Goal: Information Seeking & Learning: Learn about a topic

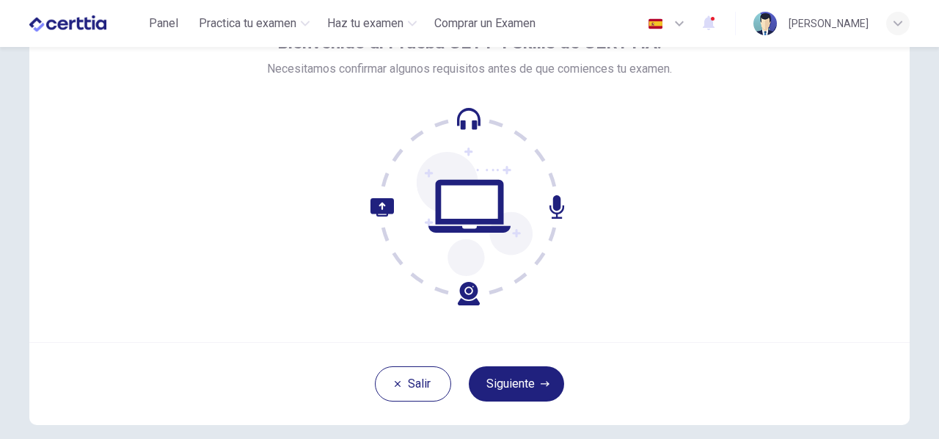
scroll to position [95, 0]
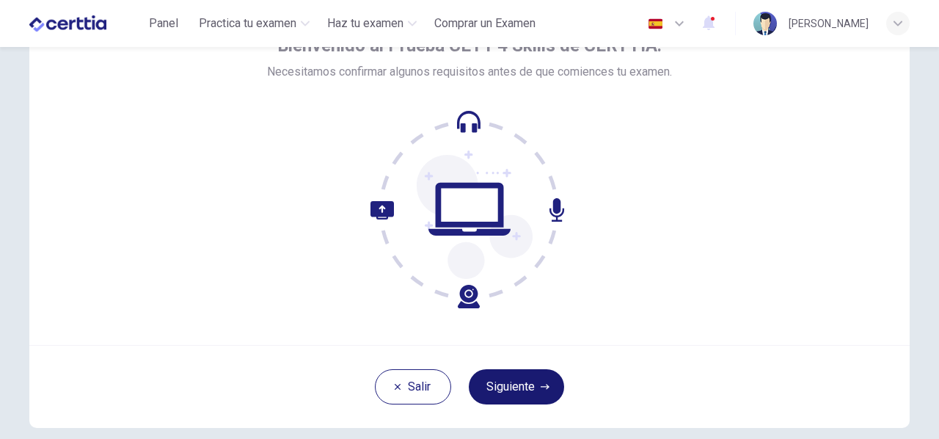
click at [515, 379] on button "Siguiente" at bounding box center [516, 386] width 95 height 35
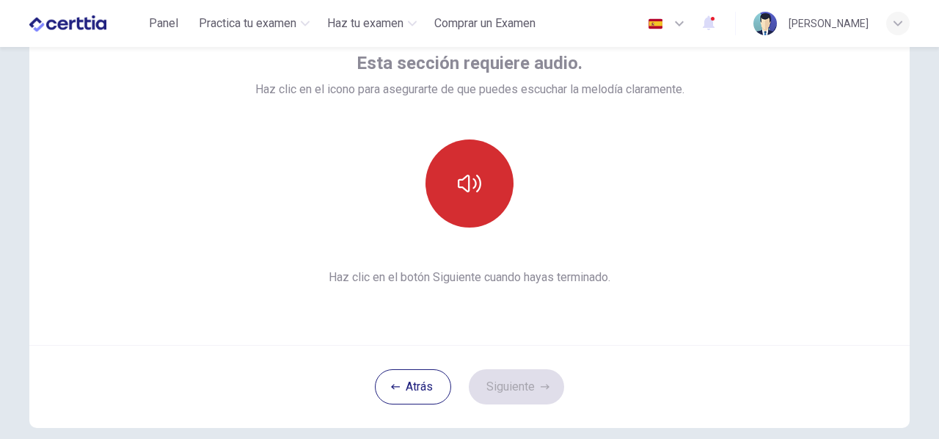
click at [470, 199] on button "button" at bounding box center [470, 183] width 88 height 88
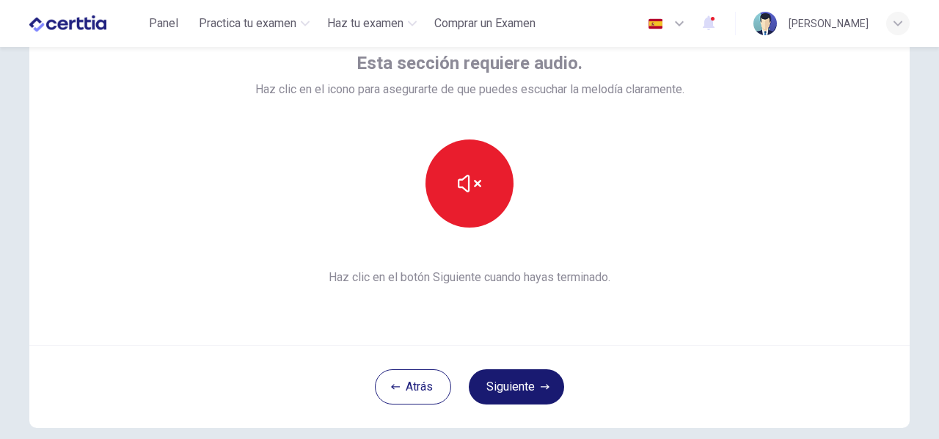
click at [512, 385] on button "Siguiente" at bounding box center [516, 386] width 95 height 35
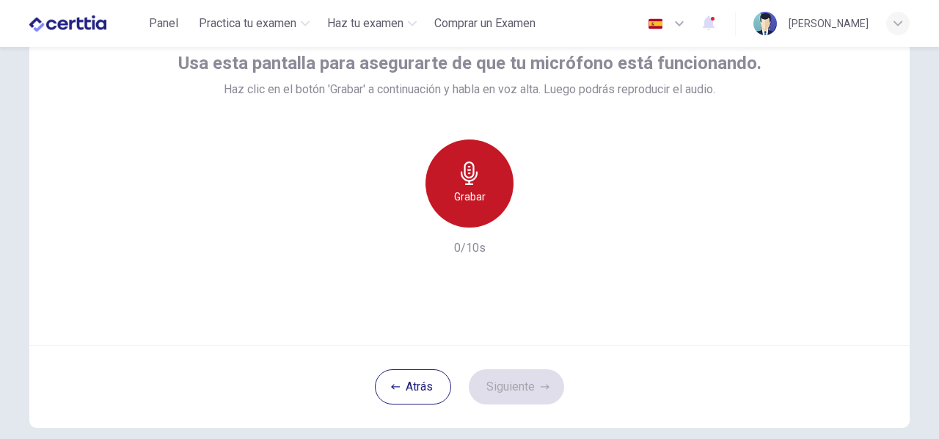
click at [463, 186] on div "Grabar" at bounding box center [470, 183] width 88 height 88
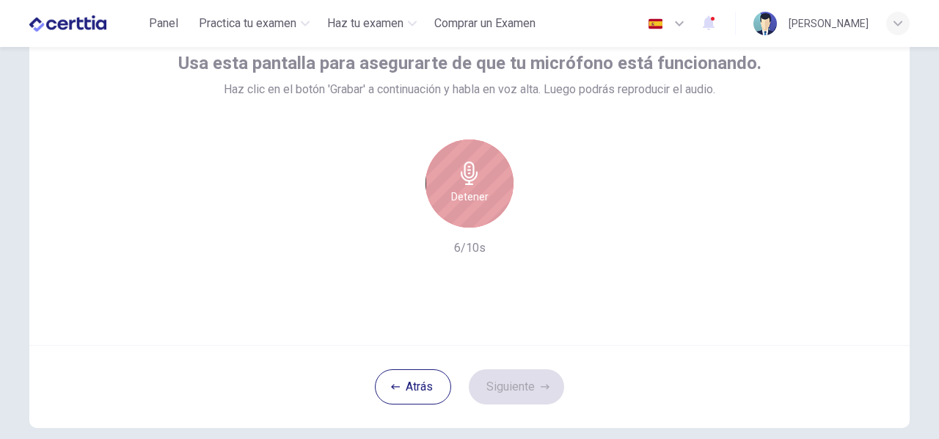
click at [463, 186] on div "Detener" at bounding box center [470, 183] width 88 height 88
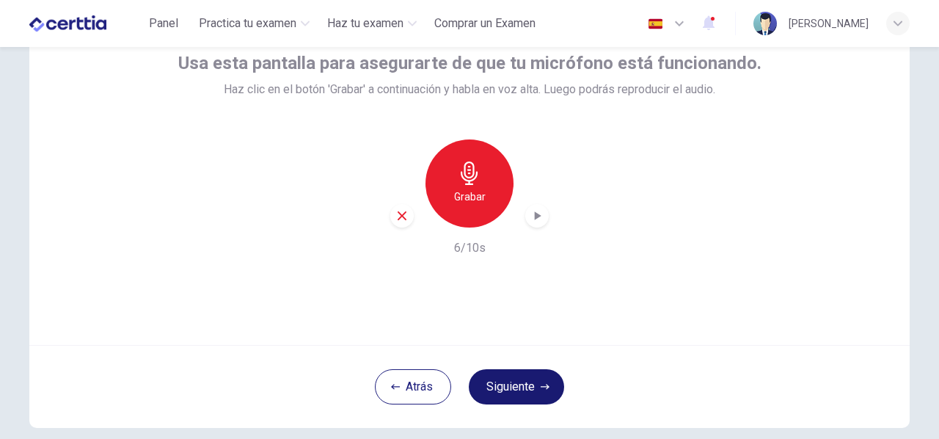
click at [503, 379] on button "Siguiente" at bounding box center [516, 386] width 95 height 35
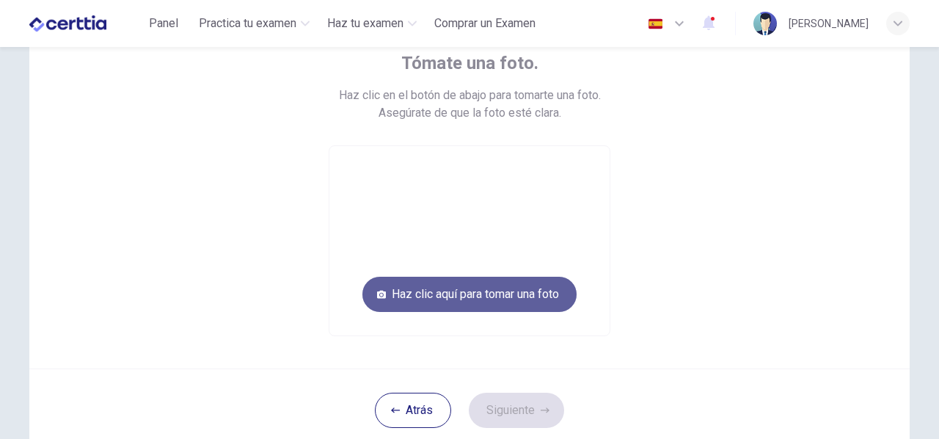
click at [539, 300] on button "Haz clic aquí para tomar una foto" at bounding box center [470, 294] width 214 height 35
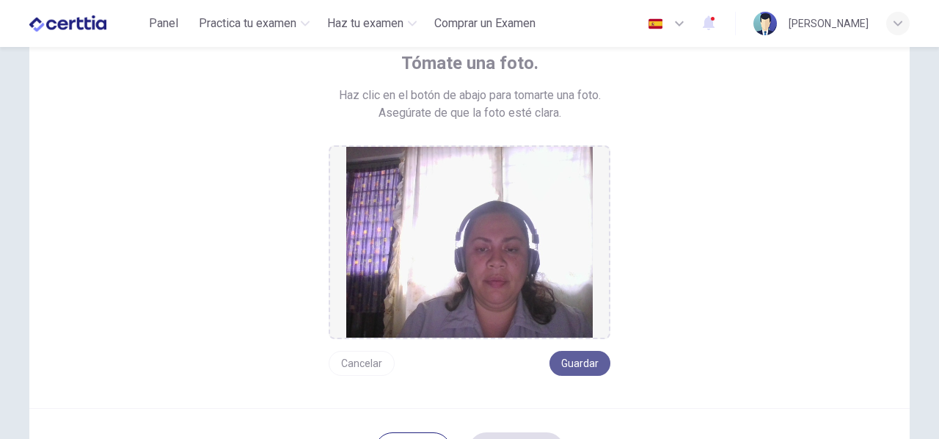
click at [574, 365] on button "Guardar" at bounding box center [580, 363] width 61 height 25
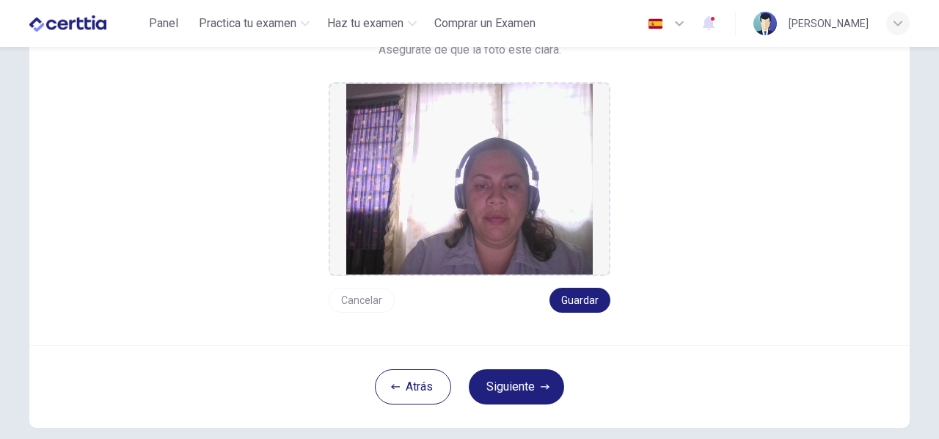
scroll to position [163, 0]
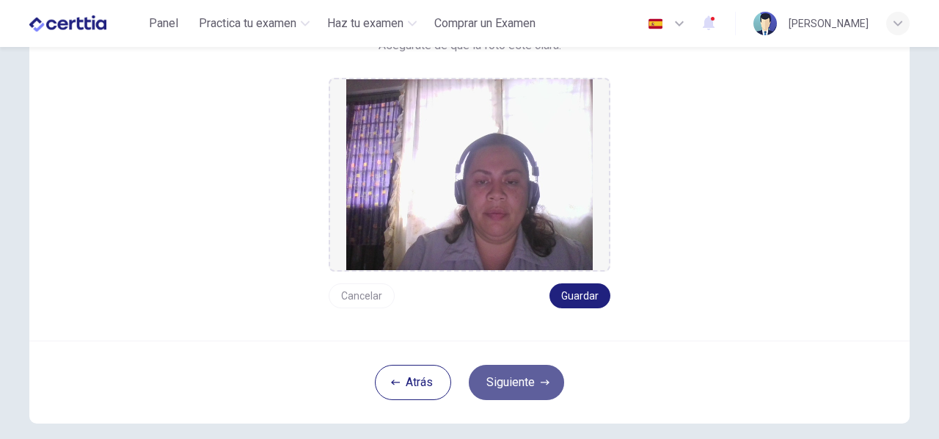
click at [502, 378] on button "Siguiente" at bounding box center [516, 382] width 95 height 35
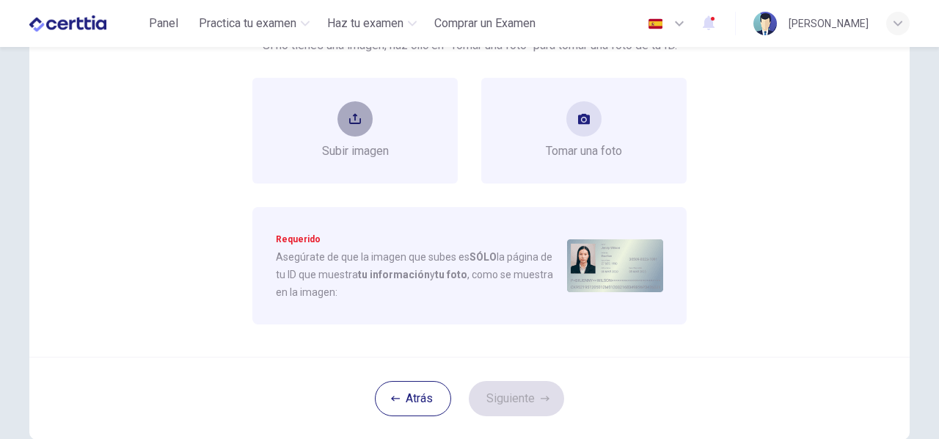
click at [357, 120] on icon "upload" at bounding box center [355, 119] width 12 height 10
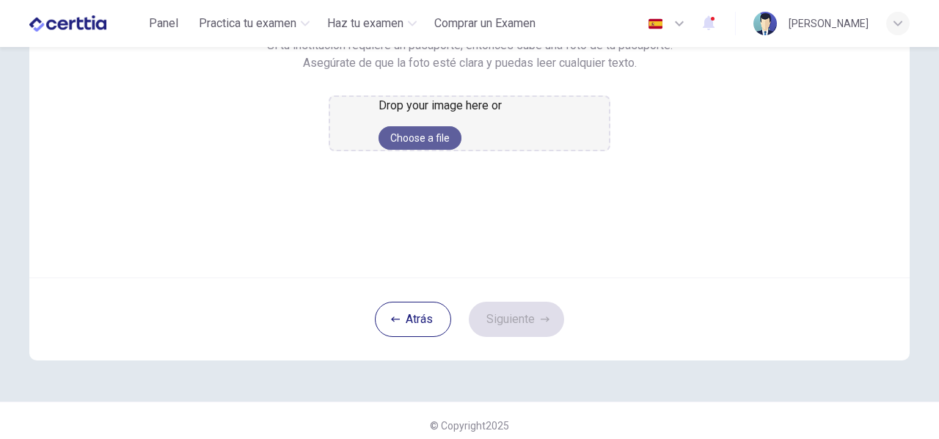
click at [447, 150] on button "Choose a file" at bounding box center [420, 137] width 83 height 23
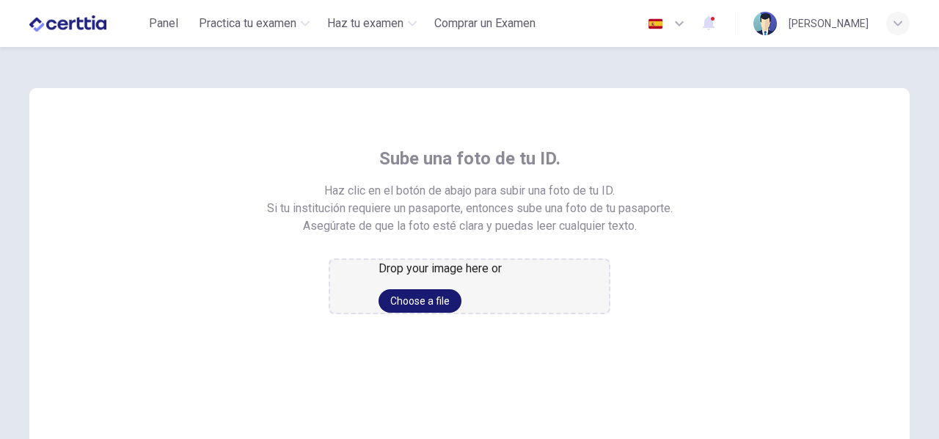
click at [458, 313] on button "Choose a file" at bounding box center [420, 300] width 83 height 23
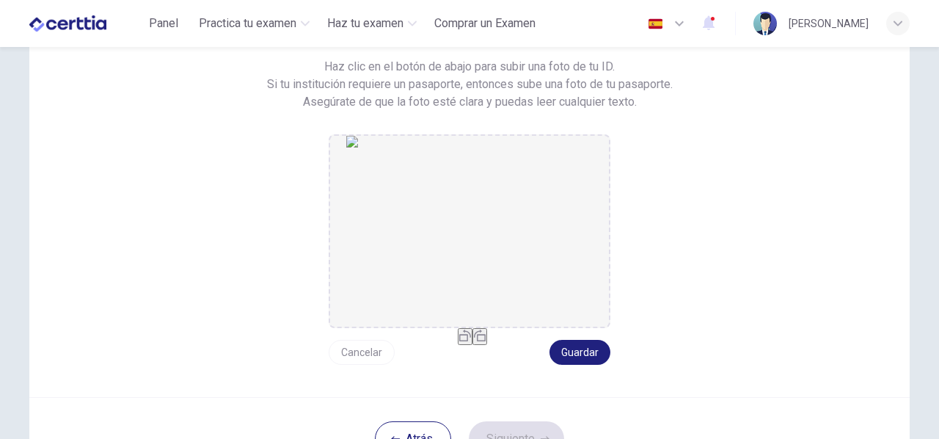
scroll to position [143, 0]
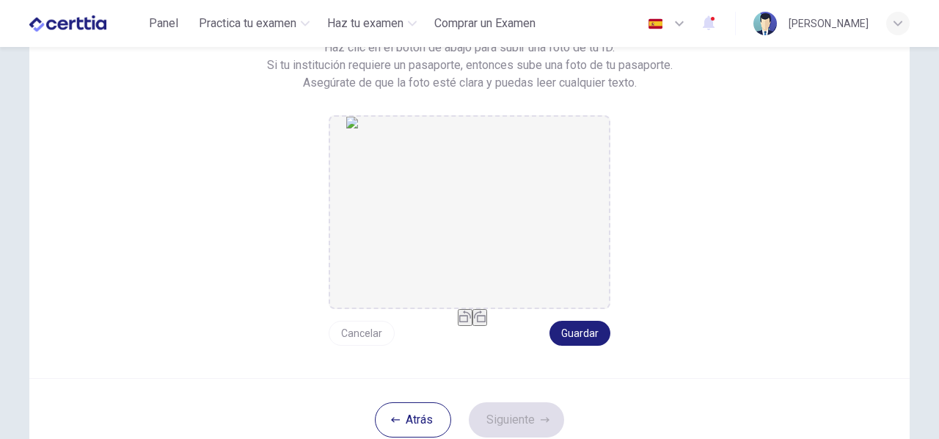
click at [486, 322] on icon "button" at bounding box center [480, 316] width 12 height 12
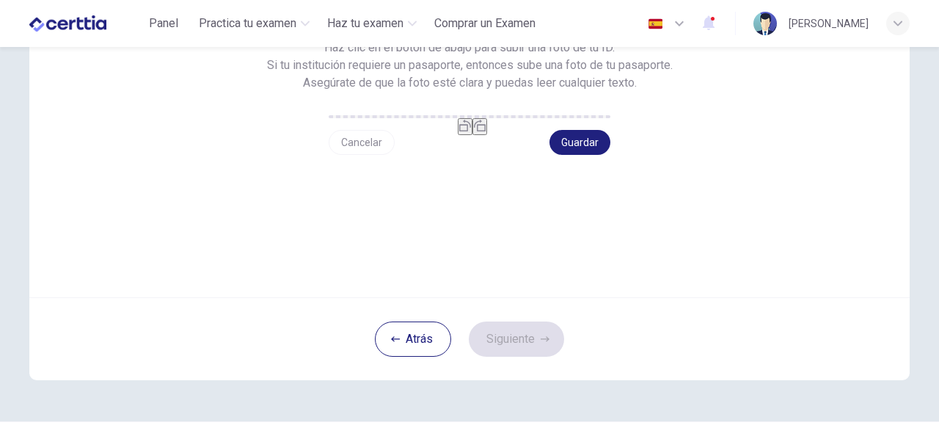
click at [486, 131] on icon "button" at bounding box center [480, 126] width 12 height 12
click at [367, 155] on button "Cancelar" at bounding box center [362, 142] width 66 height 25
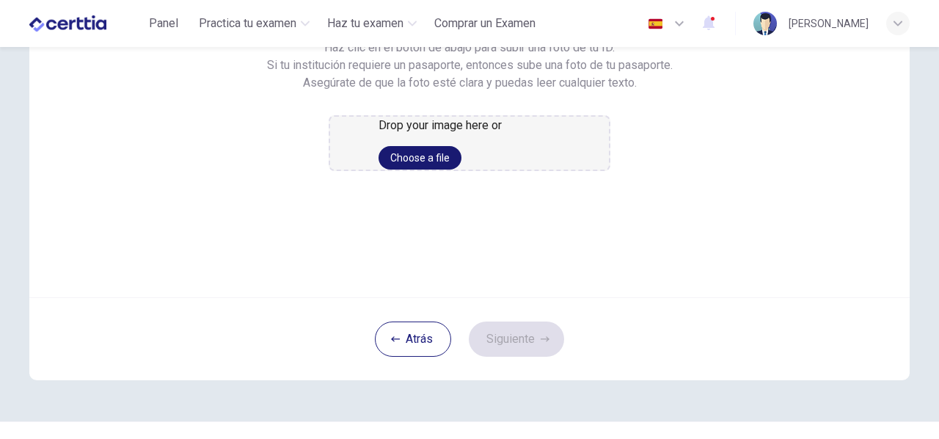
click at [430, 170] on button "Choose a file" at bounding box center [420, 157] width 83 height 23
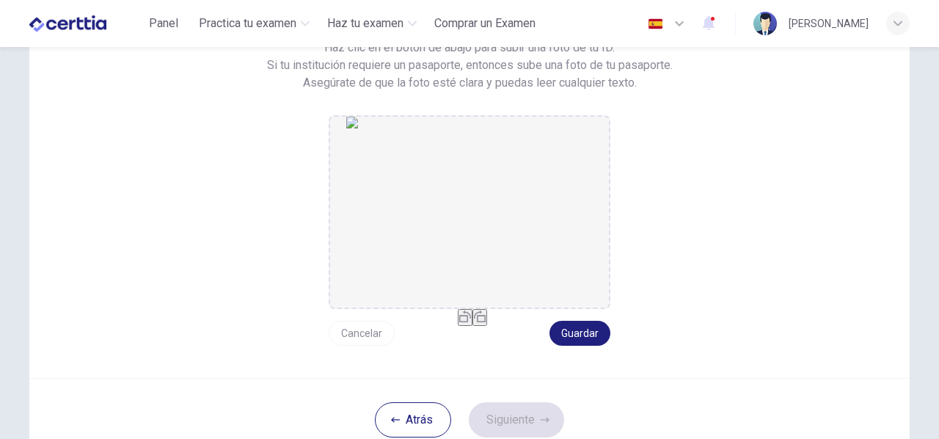
click at [486, 322] on icon "button" at bounding box center [480, 316] width 12 height 12
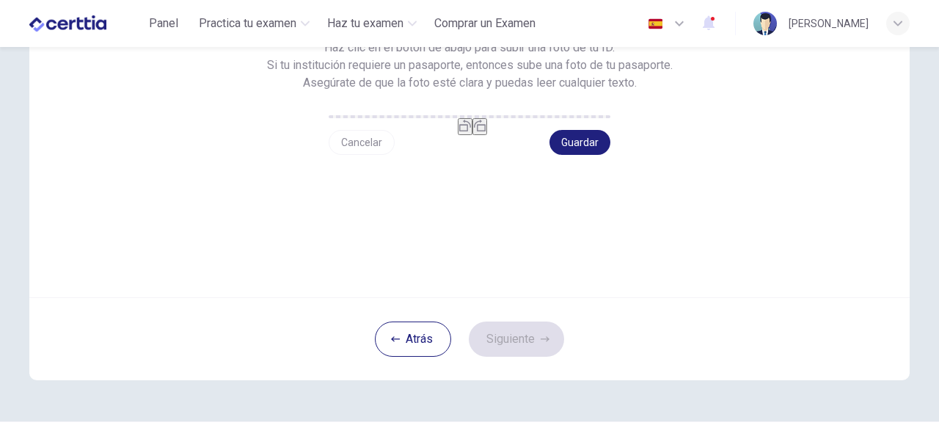
click at [486, 131] on icon "button" at bounding box center [480, 126] width 12 height 12
click at [564, 155] on button "Guardar" at bounding box center [580, 142] width 61 height 25
click at [530, 357] on button "Siguiente" at bounding box center [516, 338] width 95 height 35
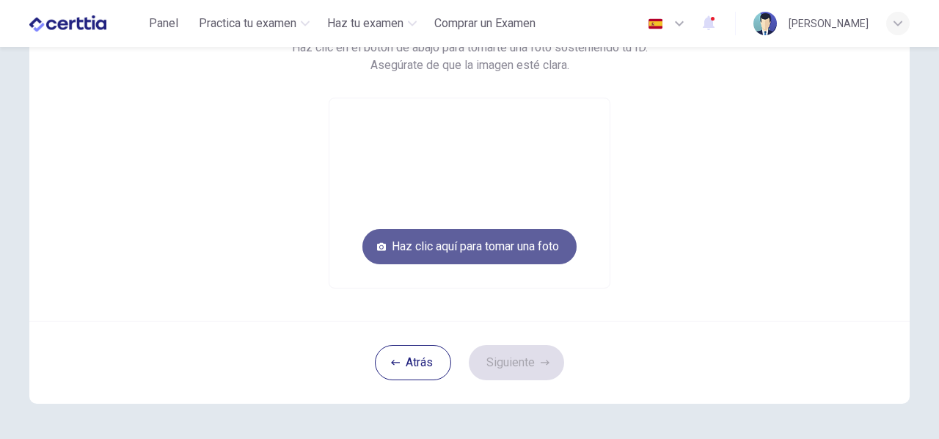
click at [493, 243] on button "Haz clic aquí para tomar una foto" at bounding box center [470, 246] width 214 height 35
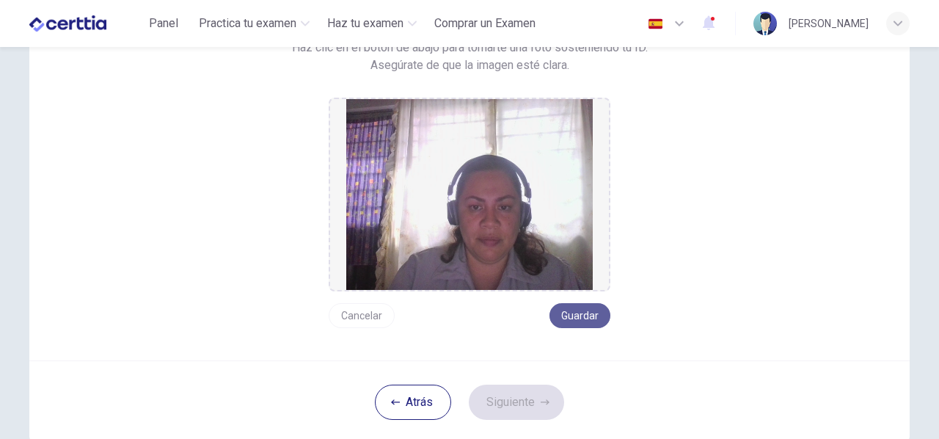
click at [565, 311] on button "Guardar" at bounding box center [580, 315] width 61 height 25
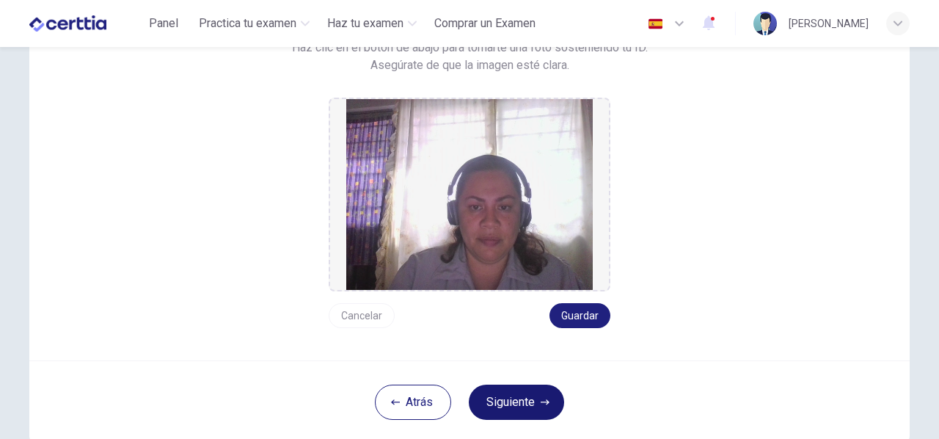
click at [535, 400] on button "Siguiente" at bounding box center [516, 402] width 95 height 35
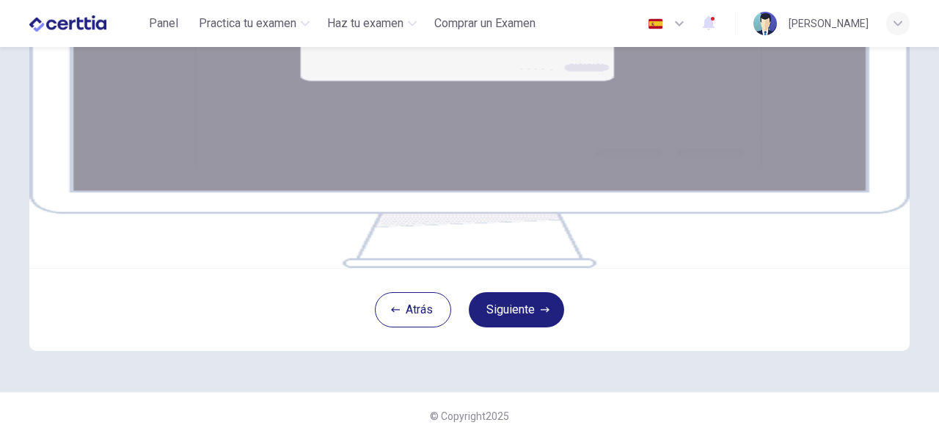
scroll to position [255, 0]
click at [533, 327] on button "Siguiente" at bounding box center [516, 309] width 95 height 35
click at [509, 138] on img at bounding box center [469, 92] width 881 height 352
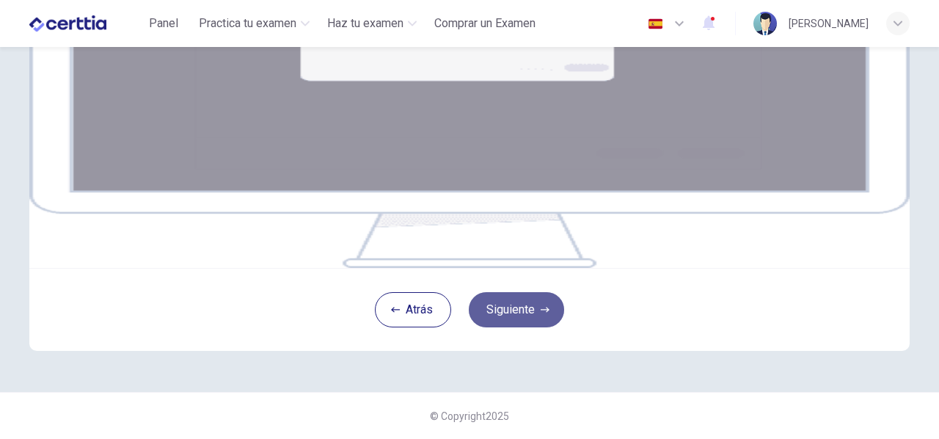
click at [523, 327] on button "Siguiente" at bounding box center [516, 309] width 95 height 35
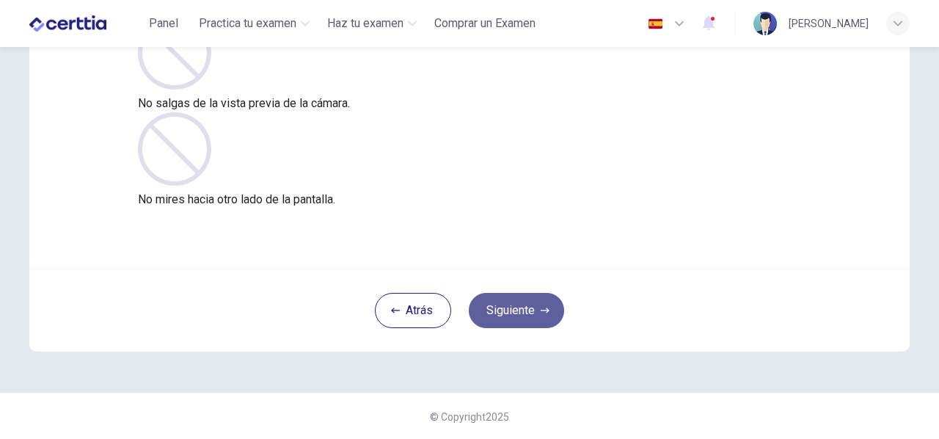
click at [520, 303] on button "Siguiente" at bounding box center [516, 310] width 95 height 35
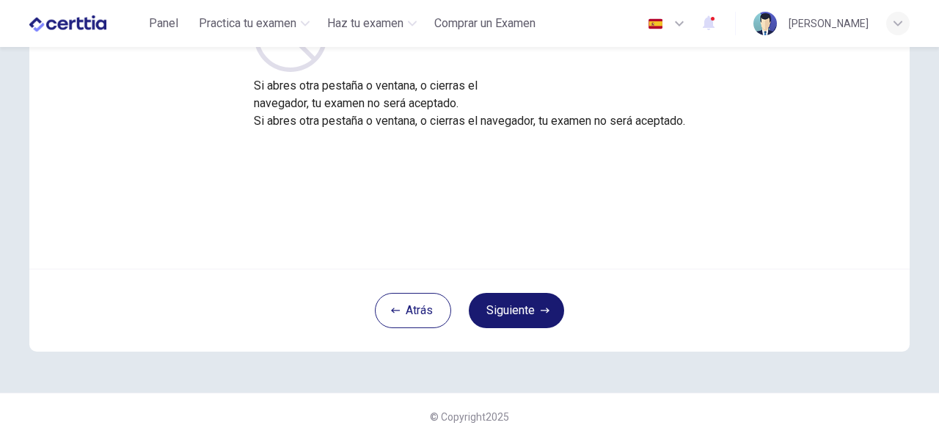
click at [520, 303] on button "Siguiente" at bounding box center [516, 310] width 95 height 35
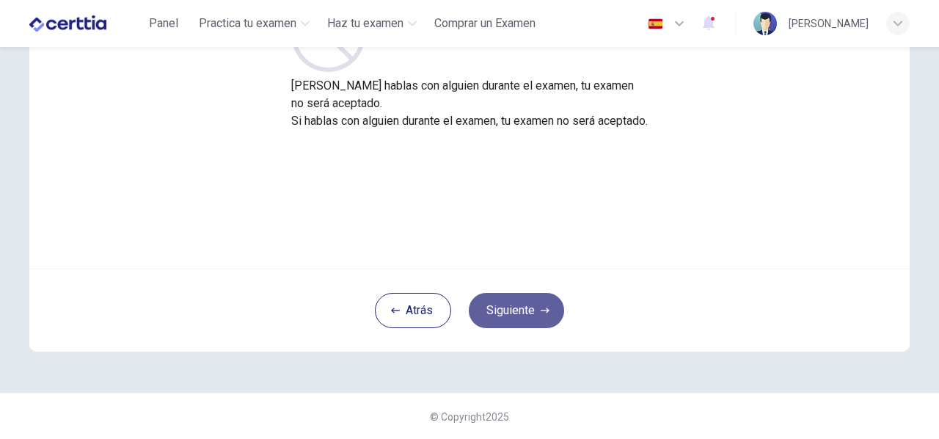
click at [520, 303] on button "Siguiente" at bounding box center [516, 310] width 95 height 35
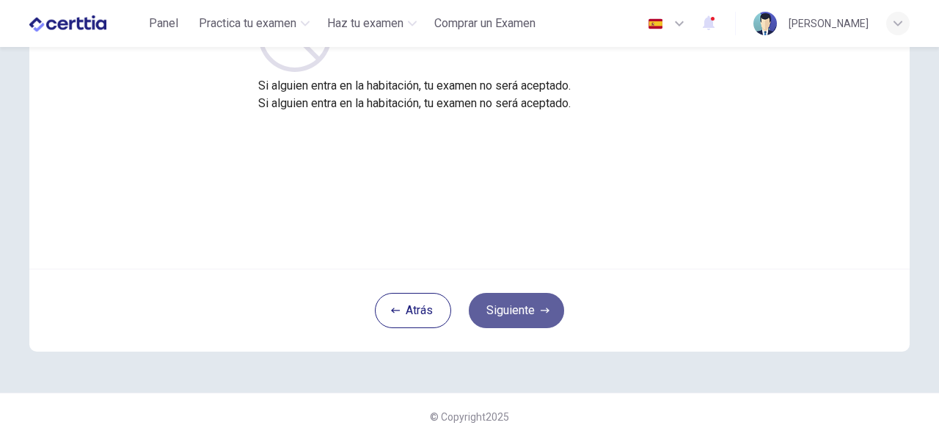
click at [520, 303] on button "Siguiente" at bounding box center [516, 310] width 95 height 35
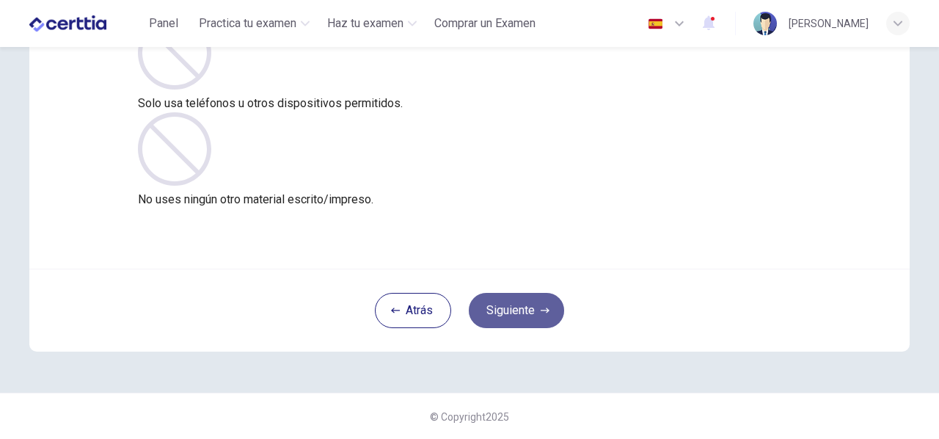
click at [520, 303] on button "Siguiente" at bounding box center [516, 310] width 95 height 35
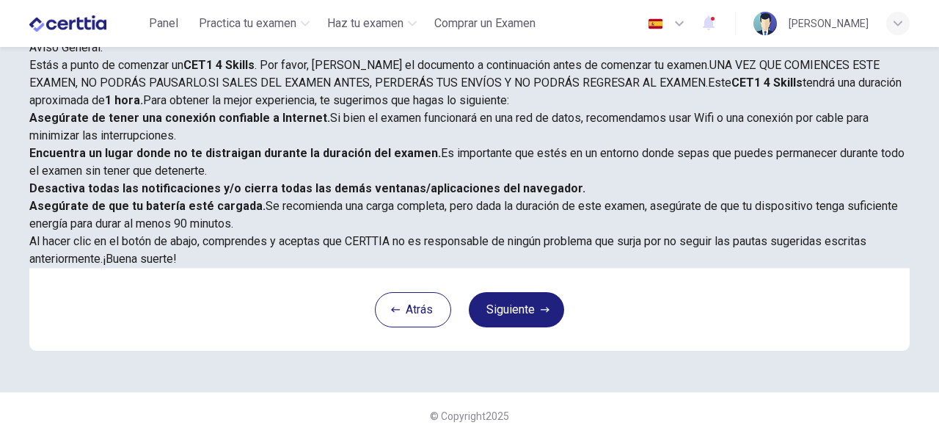
scroll to position [377, 0]
click at [480, 312] on button "Siguiente" at bounding box center [516, 309] width 95 height 35
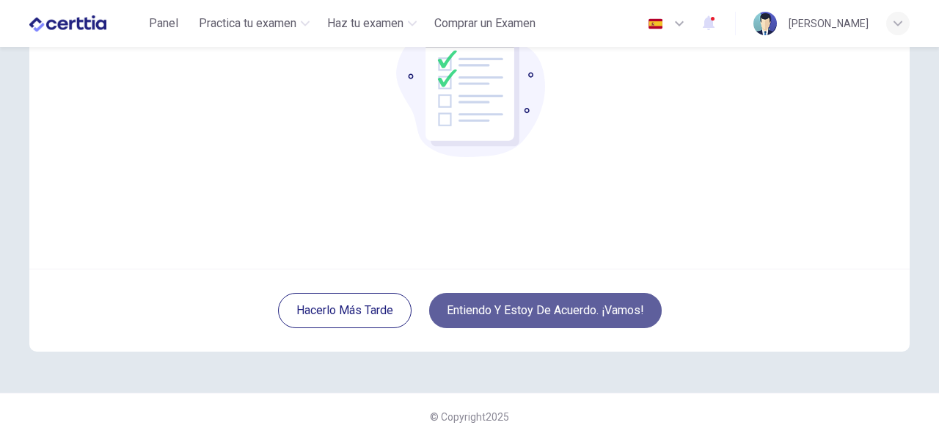
click at [485, 309] on button "Entiendo y estoy de acuerdo. ¡Vamos!" at bounding box center [545, 310] width 233 height 35
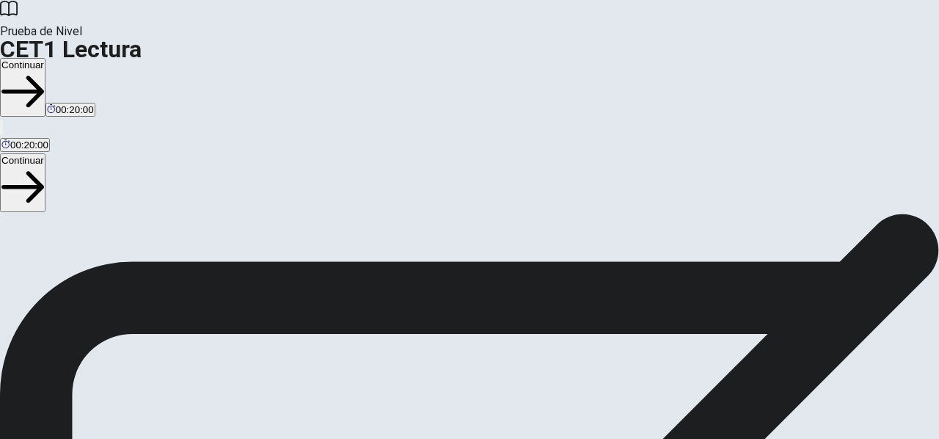
drag, startPoint x: 931, startPoint y: 127, endPoint x: 932, endPoint y: 151, distance: 24.3
click at [932, 214] on div "Instrucciones de la Sección de Lectura Leerás 1 pasaje . Tienes 20 minutos para…" at bounding box center [469, 214] width 939 height 0
click at [46, 58] on button "Continuar" at bounding box center [23, 87] width 46 height 59
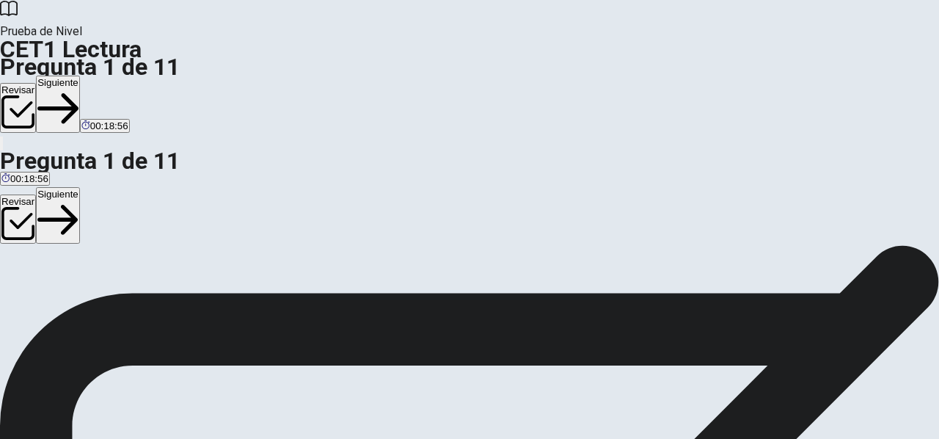
scroll to position [330, 0]
click at [80, 76] on button "Siguiente" at bounding box center [58, 104] width 44 height 57
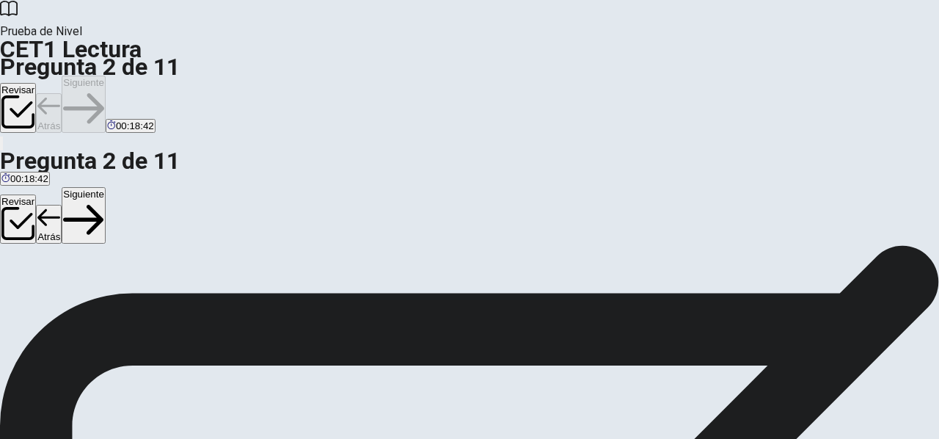
scroll to position [144, 0]
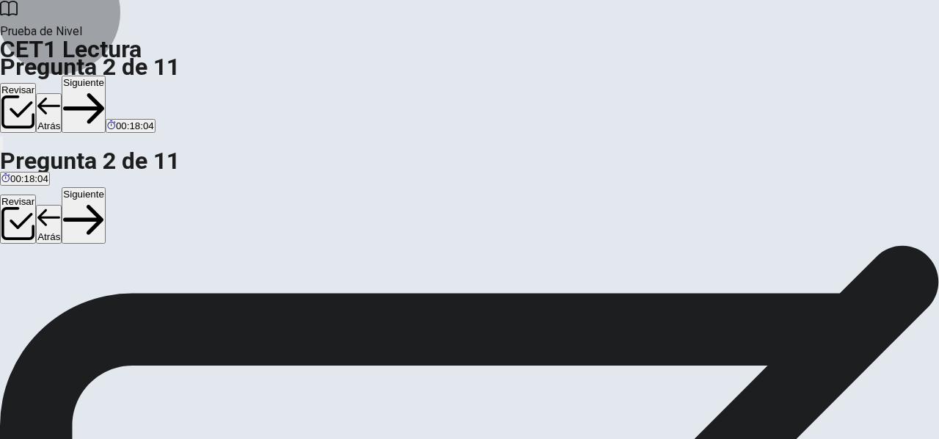
click at [106, 76] on button "Siguiente" at bounding box center [84, 104] width 44 height 57
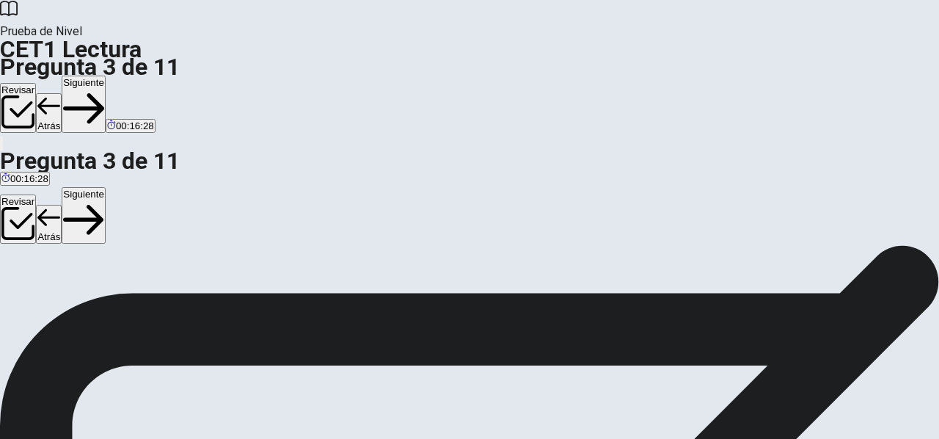
scroll to position [65, 0]
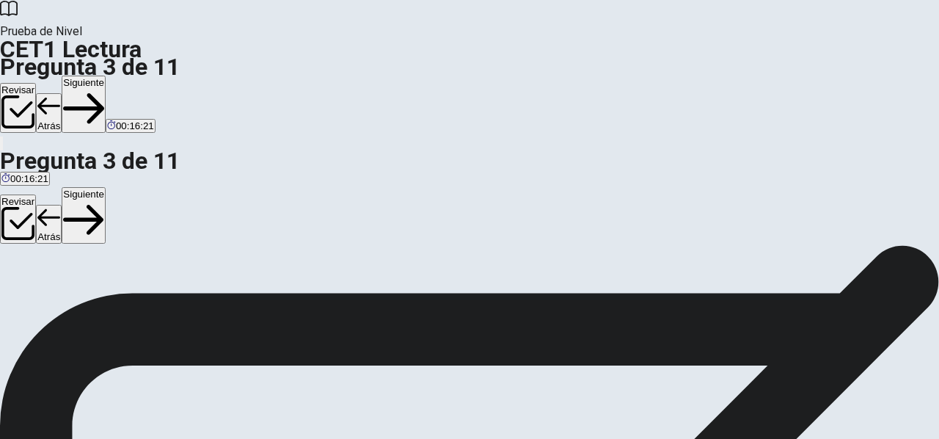
click at [106, 76] on button "Siguiente" at bounding box center [84, 104] width 44 height 57
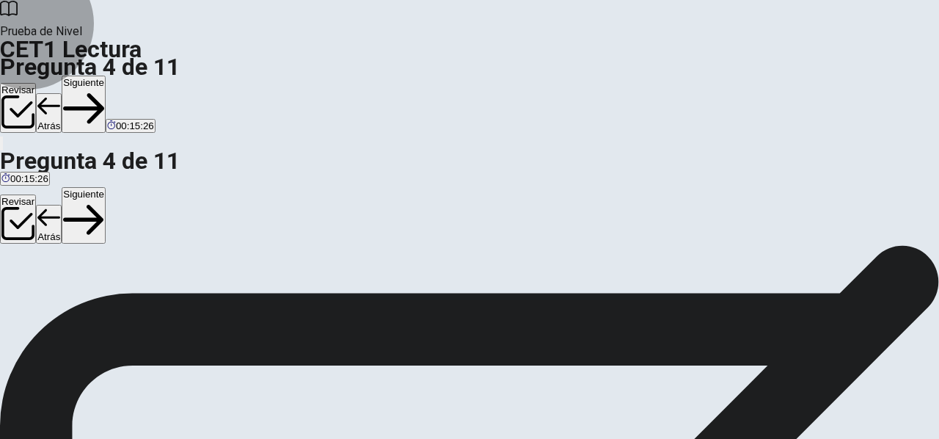
click at [106, 76] on button "Siguiente" at bounding box center [84, 104] width 44 height 57
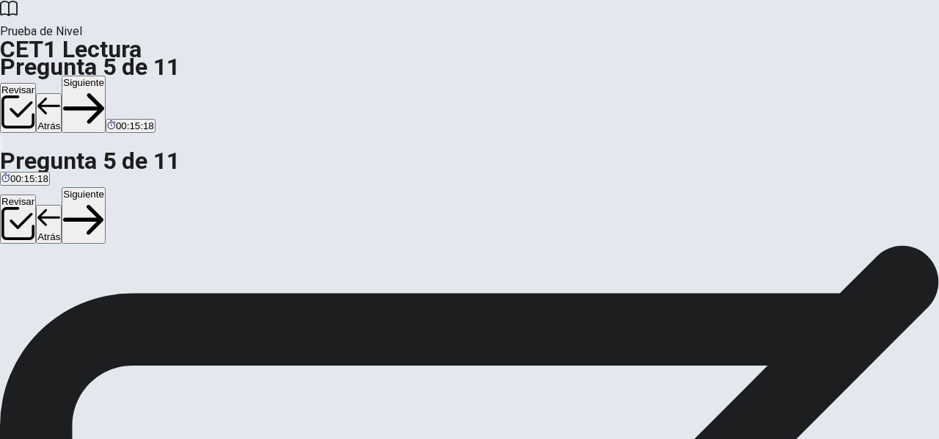
scroll to position [54, 0]
click at [106, 76] on button "Siguiente" at bounding box center [84, 104] width 44 height 57
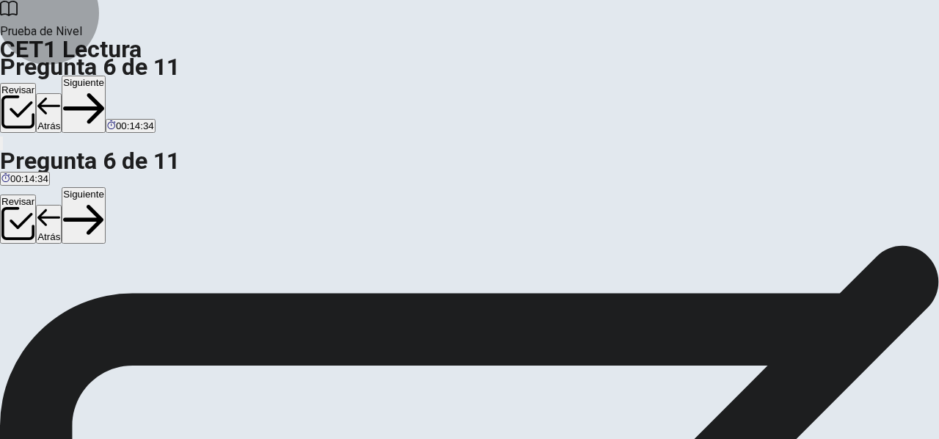
click at [106, 76] on button "Siguiente" at bounding box center [84, 104] width 44 height 57
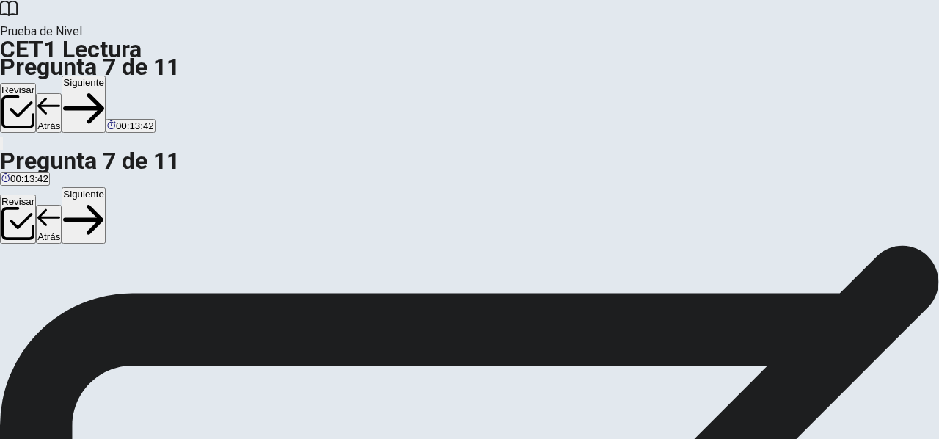
scroll to position [55, 0]
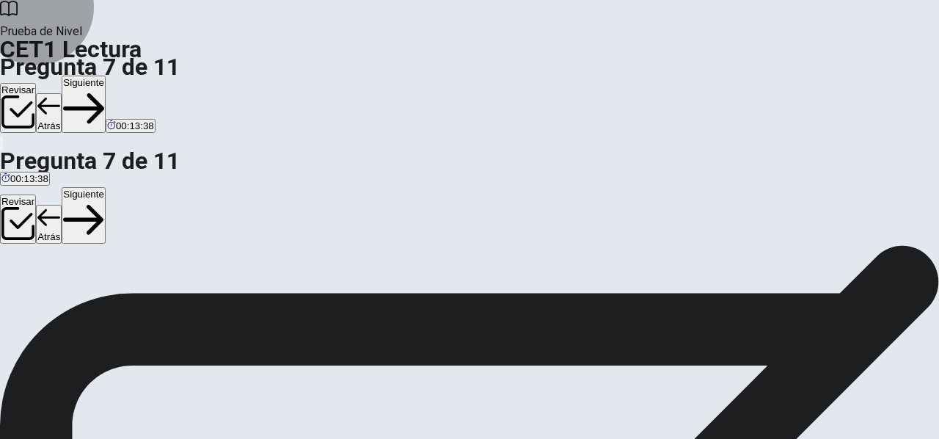
click at [106, 76] on button "Siguiente" at bounding box center [84, 104] width 44 height 57
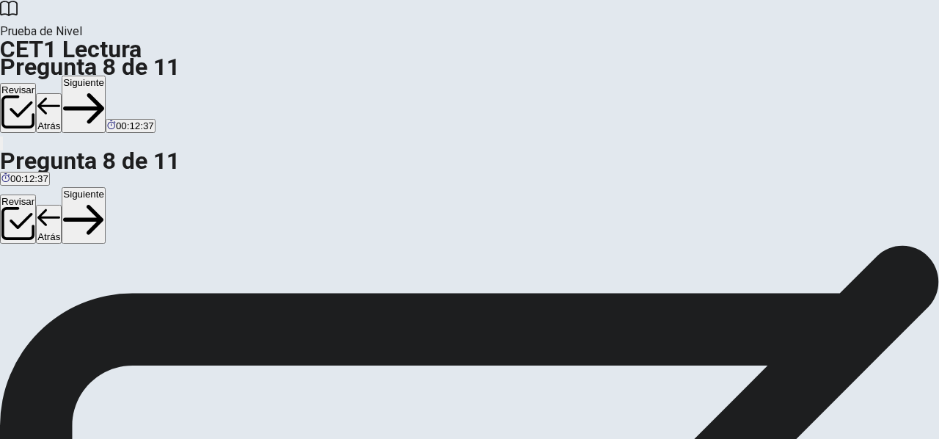
scroll to position [51, 0]
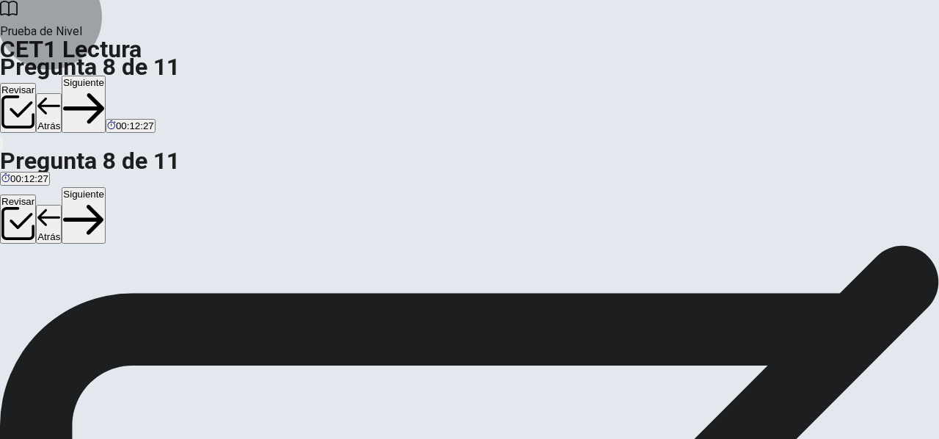
click at [106, 76] on button "Siguiente" at bounding box center [84, 104] width 44 height 57
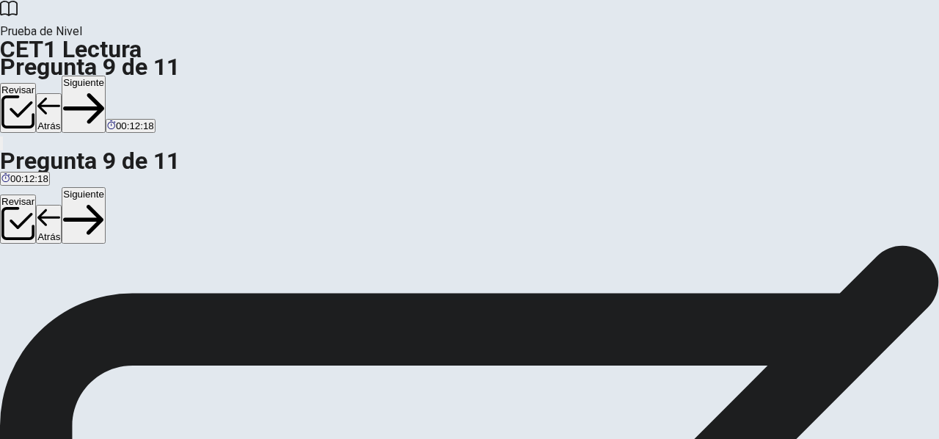
click at [106, 76] on button "Siguiente" at bounding box center [84, 104] width 44 height 57
drag, startPoint x: 269, startPoint y: 197, endPoint x: 270, endPoint y: 217, distance: 19.1
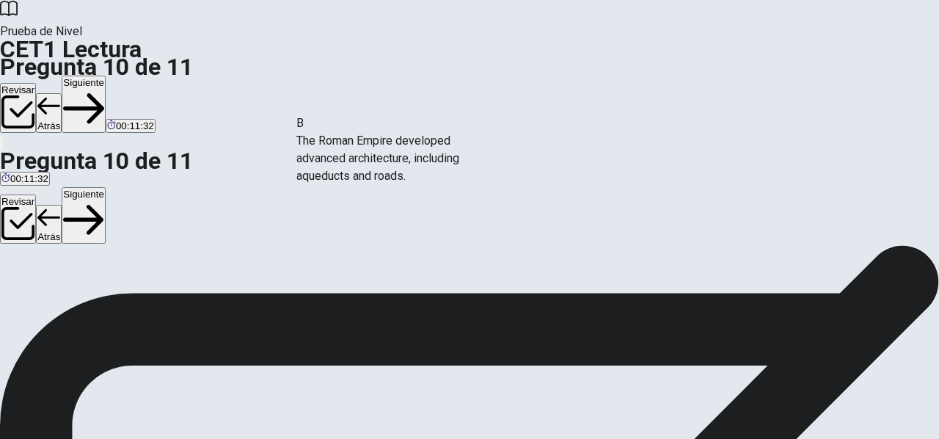
drag, startPoint x: 211, startPoint y: 239, endPoint x: 458, endPoint y: 150, distance: 261.8
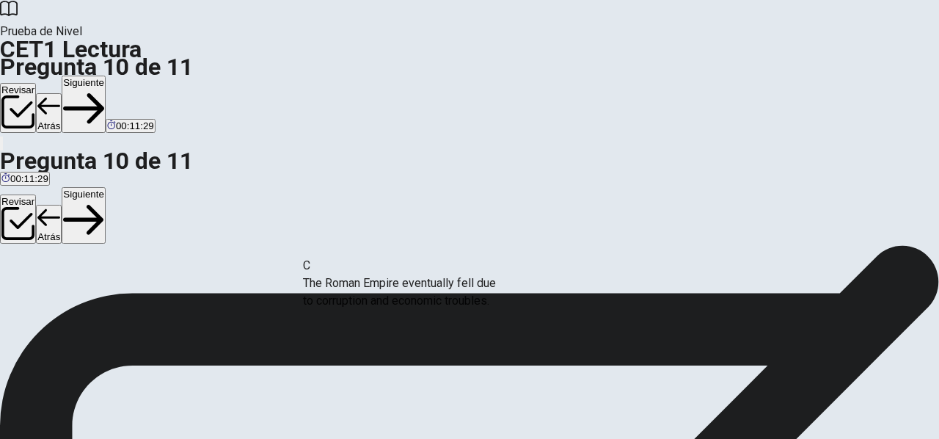
drag, startPoint x: 216, startPoint y: 240, endPoint x: 473, endPoint y: 294, distance: 262.5
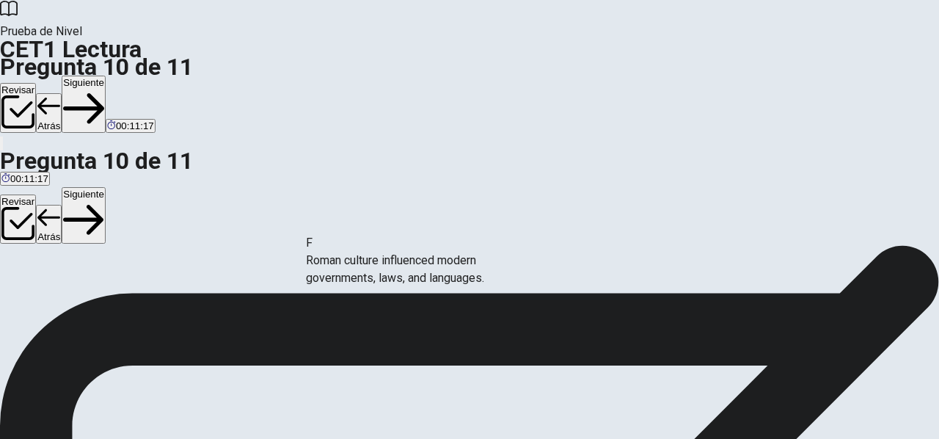
drag, startPoint x: 204, startPoint y: 302, endPoint x: 472, endPoint y: 264, distance: 270.5
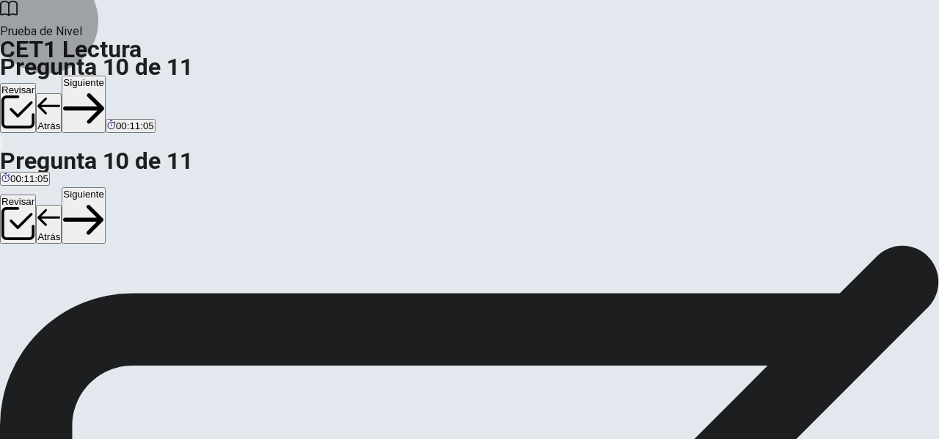
click at [106, 76] on button "Siguiente" at bounding box center [84, 104] width 44 height 57
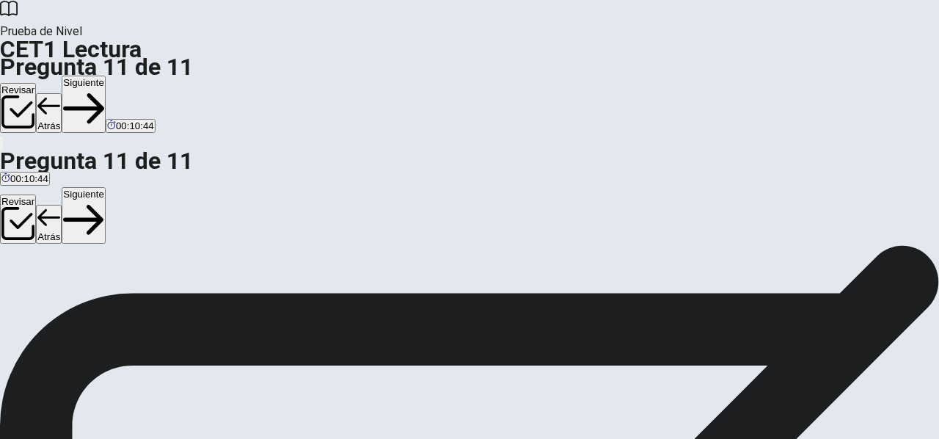
scroll to position [224, 0]
drag, startPoint x: 193, startPoint y: 250, endPoint x: 710, endPoint y: 117, distance: 534.4
drag, startPoint x: 131, startPoint y: 259, endPoint x: 374, endPoint y: 120, distance: 279.7
drag, startPoint x: 172, startPoint y: 180, endPoint x: 425, endPoint y: 170, distance: 252.6
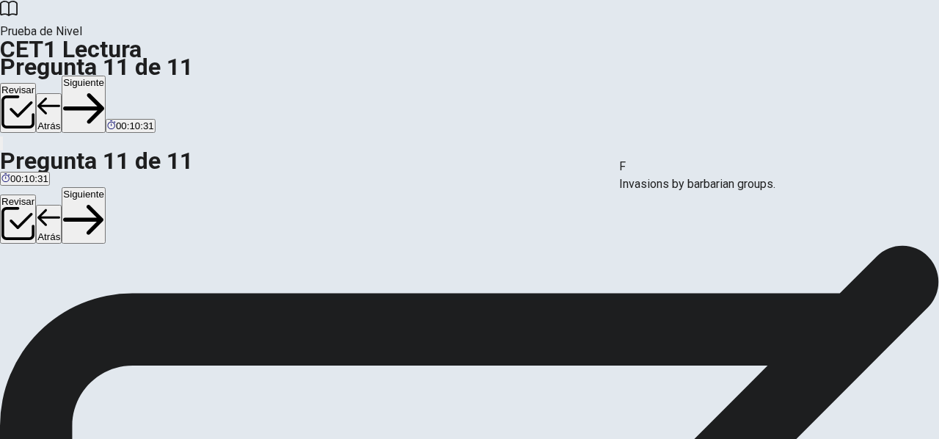
drag, startPoint x: 178, startPoint y: 247, endPoint x: 745, endPoint y: 182, distance: 571.0
drag, startPoint x: 120, startPoint y: 189, endPoint x: 399, endPoint y: 260, distance: 287.1
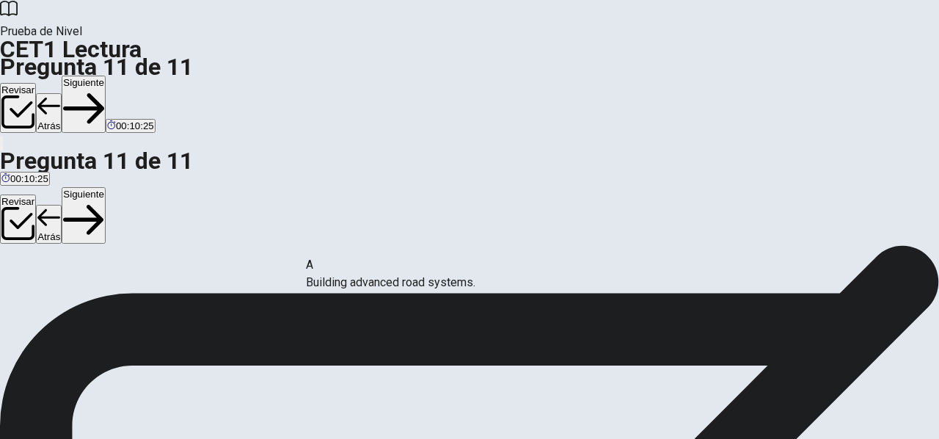
drag, startPoint x: 172, startPoint y: 118, endPoint x: 429, endPoint y: 294, distance: 310.9
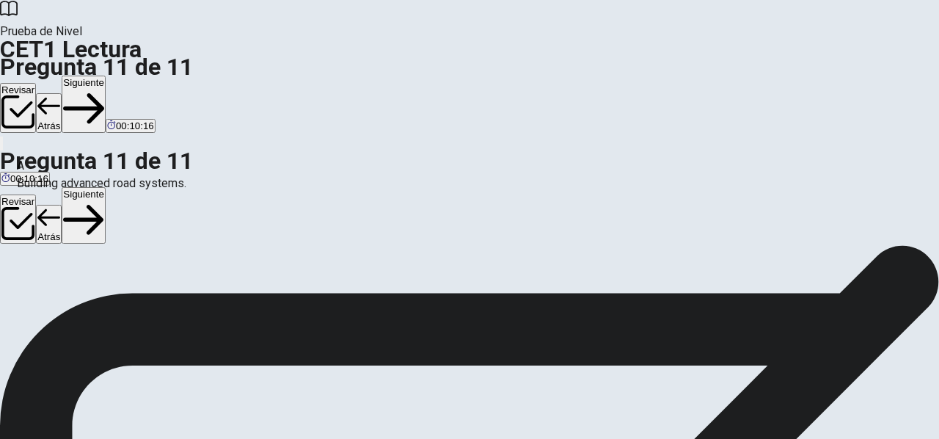
drag, startPoint x: 131, startPoint y: 121, endPoint x: 101, endPoint y: 199, distance: 83.1
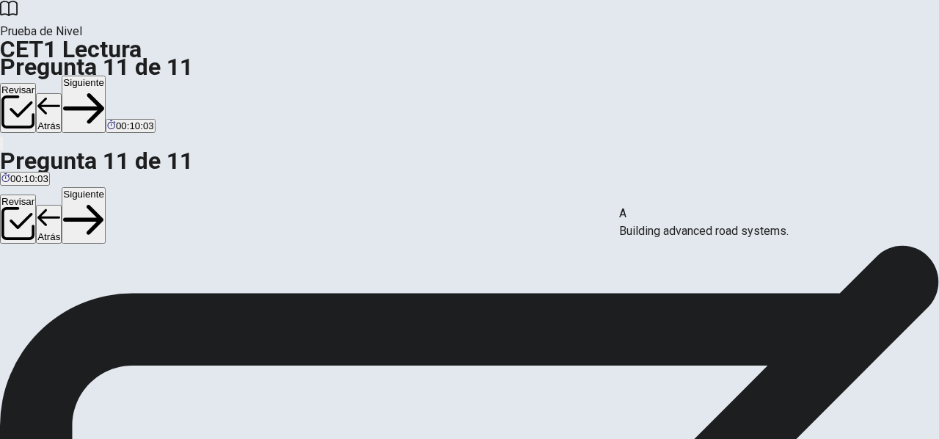
drag, startPoint x: 151, startPoint y: 111, endPoint x: 720, endPoint y: 235, distance: 582.1
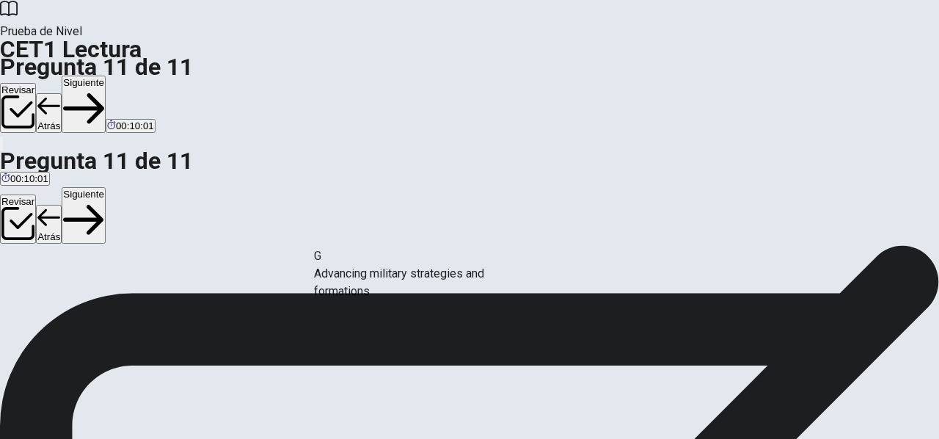
drag, startPoint x: 178, startPoint y: 189, endPoint x: 479, endPoint y: 285, distance: 315.2
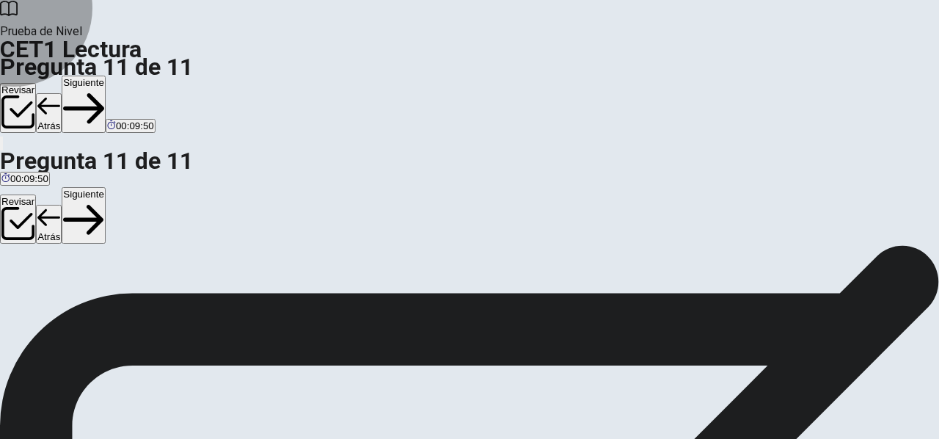
click at [106, 76] on button "Siguiente" at bounding box center [84, 104] width 44 height 57
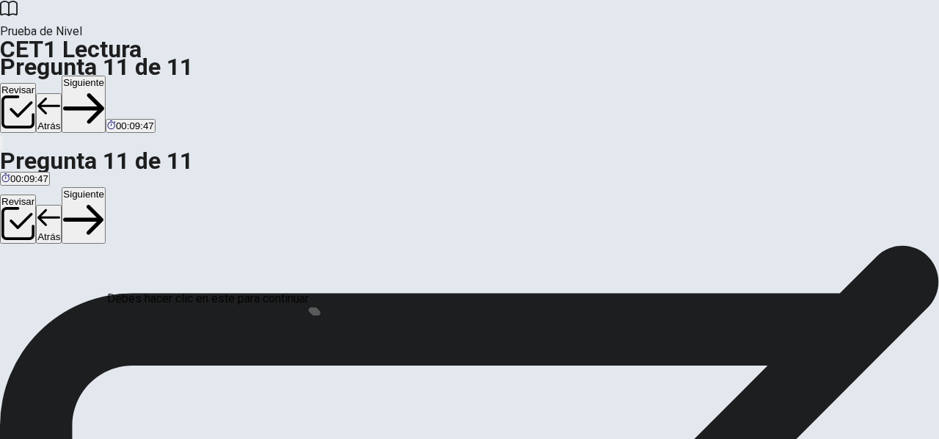
scroll to position [132, 0]
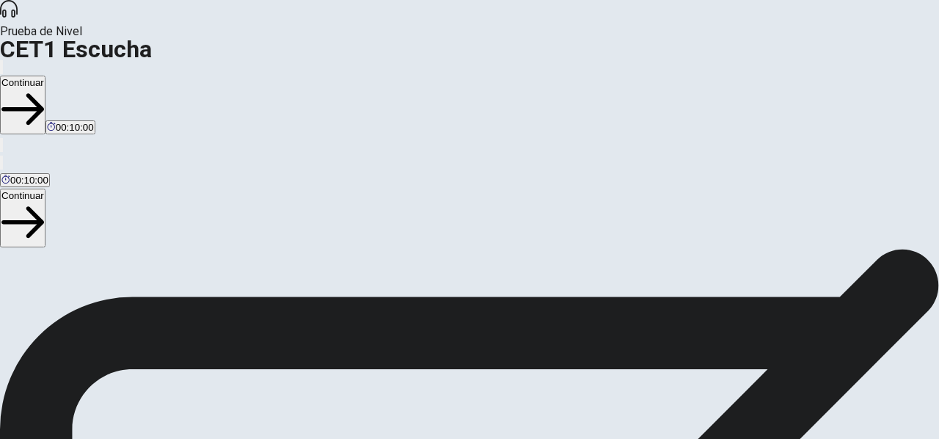
drag, startPoint x: 928, startPoint y: 201, endPoint x: 931, endPoint y: 150, distance: 51.5
click at [931, 249] on div "Instrucciones de la Sección de Escucha Esta prueba evalúa qué tan bien entiende…" at bounding box center [469, 249] width 939 height 0
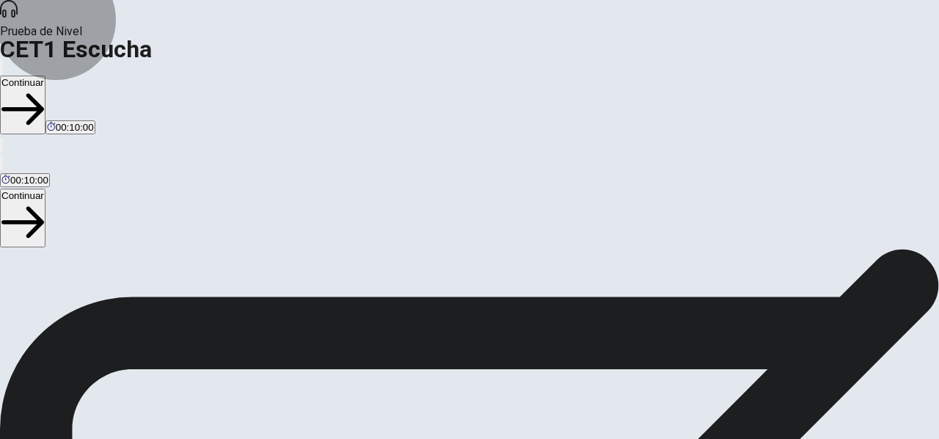
click at [46, 76] on button "Continuar" at bounding box center [23, 105] width 46 height 59
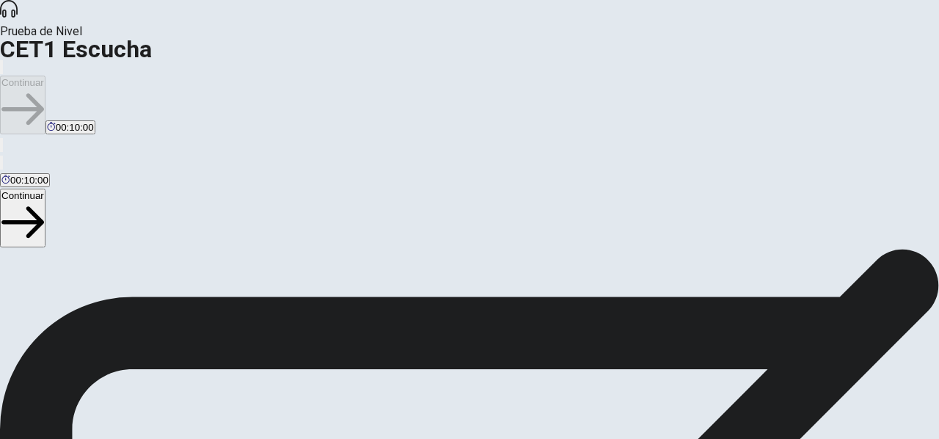
scroll to position [110, 0]
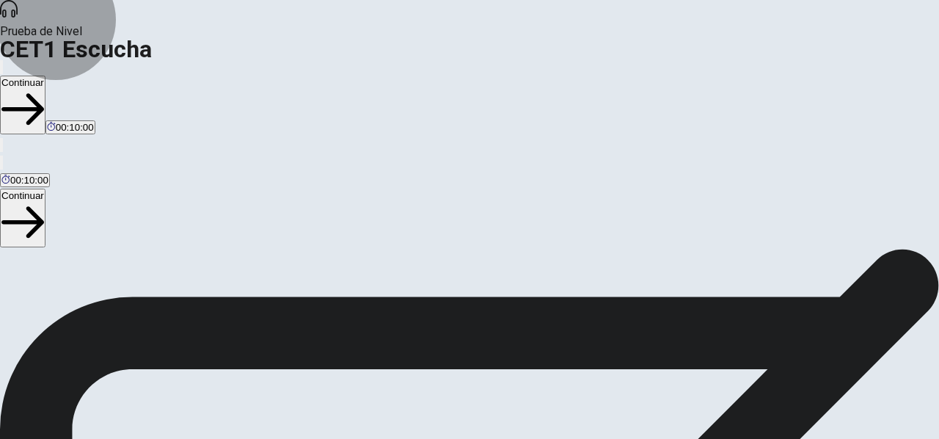
click at [46, 76] on button "Continuar" at bounding box center [23, 105] width 46 height 59
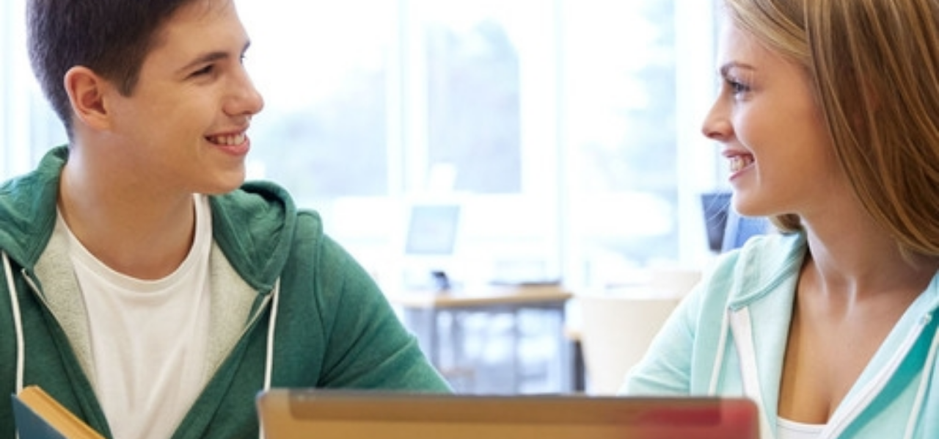
scroll to position [0, 0]
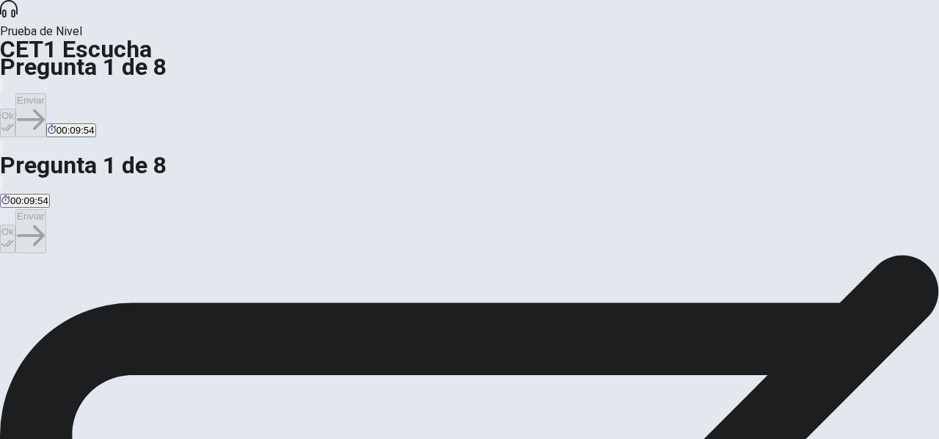
click at [15, 109] on button "Ok" at bounding box center [7, 123] width 15 height 29
click at [46, 93] on button "Enviar" at bounding box center [30, 115] width 31 height 44
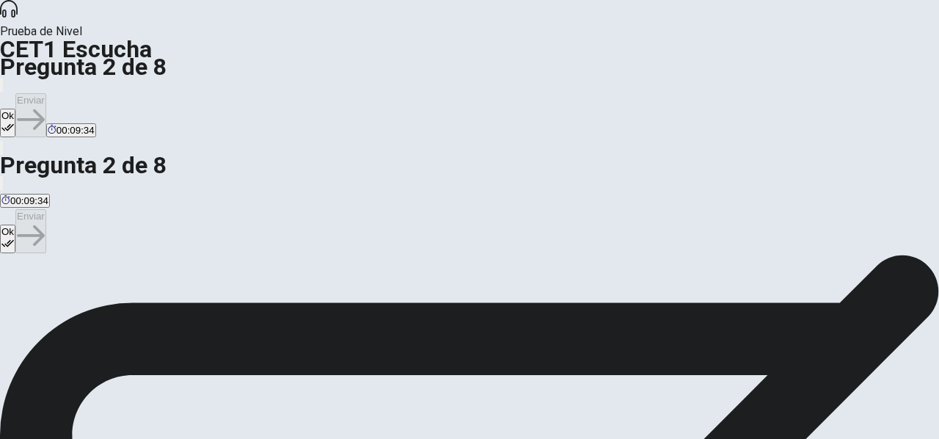
click at [15, 109] on button "Ok" at bounding box center [7, 123] width 15 height 29
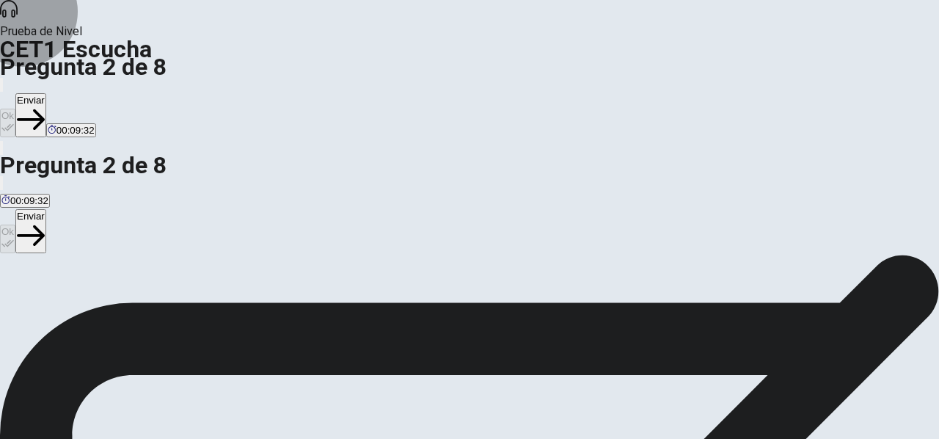
click at [46, 93] on button "Enviar" at bounding box center [30, 115] width 31 height 44
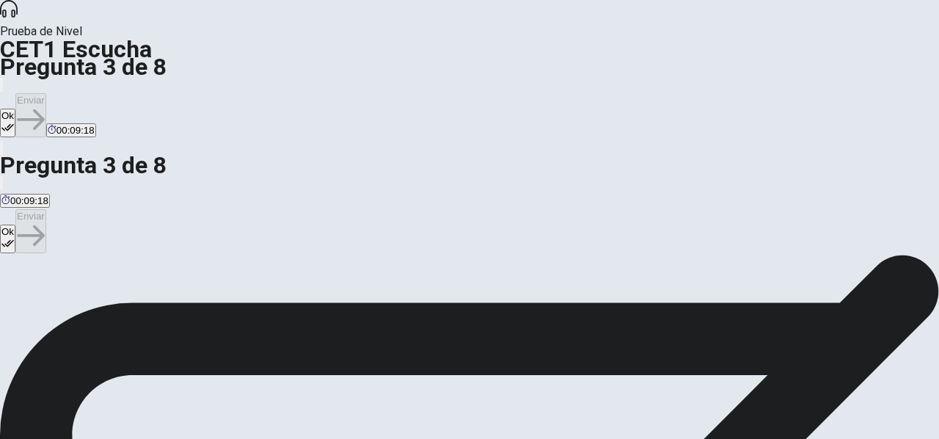
click at [15, 109] on button "Ok" at bounding box center [7, 123] width 15 height 29
click at [46, 93] on button "Enviar" at bounding box center [30, 115] width 31 height 44
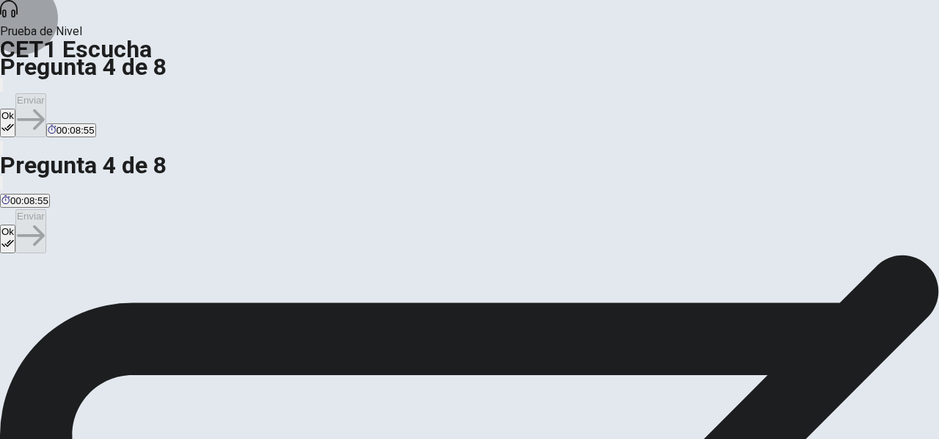
click at [15, 109] on button "Ok" at bounding box center [7, 123] width 15 height 29
click at [46, 93] on button "Enviar" at bounding box center [30, 115] width 31 height 44
drag, startPoint x: 928, startPoint y: 162, endPoint x: 928, endPoint y: 175, distance: 13.2
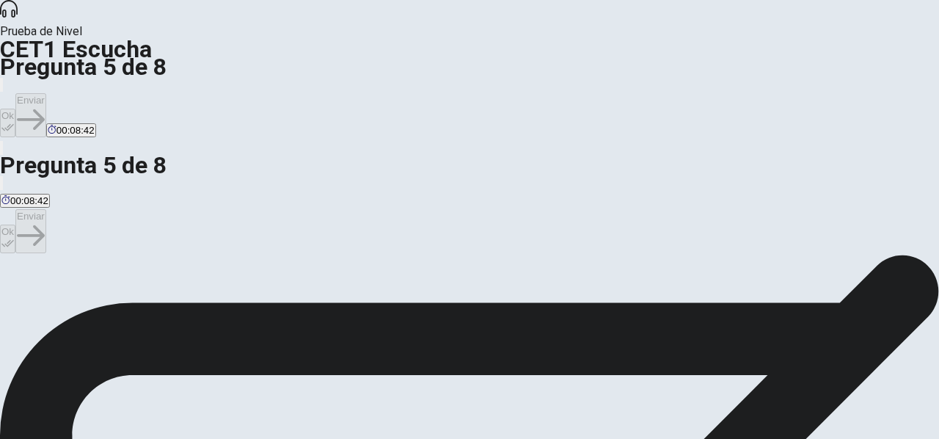
click at [15, 109] on button "Ok" at bounding box center [7, 123] width 15 height 29
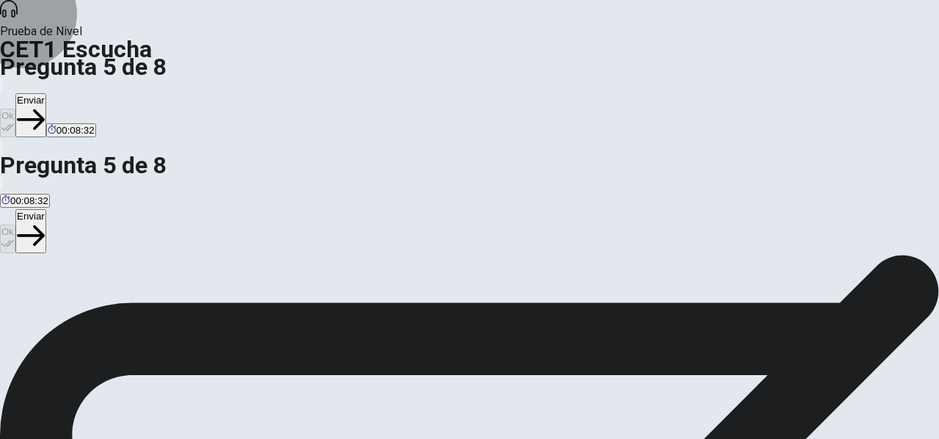
click at [46, 93] on button "Enviar" at bounding box center [30, 115] width 31 height 44
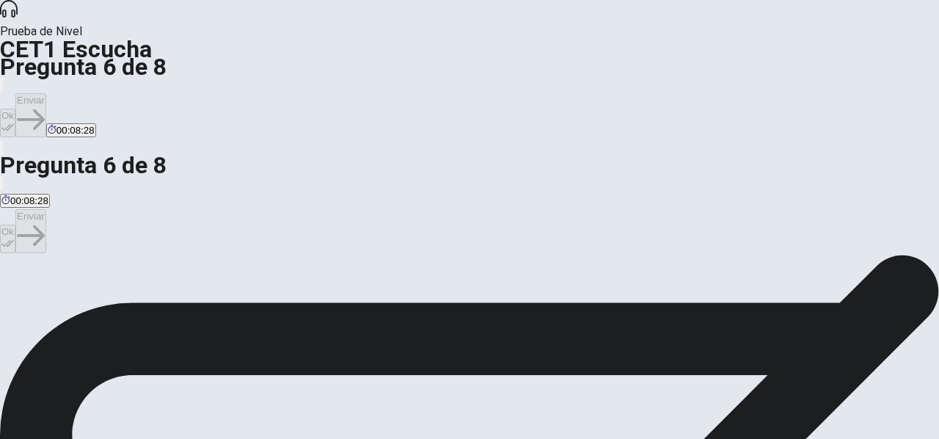
scroll to position [100, 0]
click at [15, 109] on button "Ok" at bounding box center [7, 123] width 15 height 29
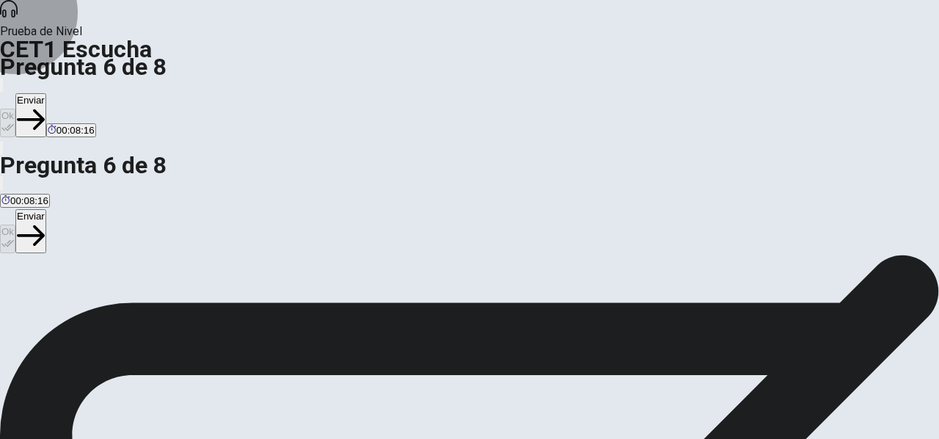
click at [46, 93] on button "Enviar" at bounding box center [30, 115] width 31 height 44
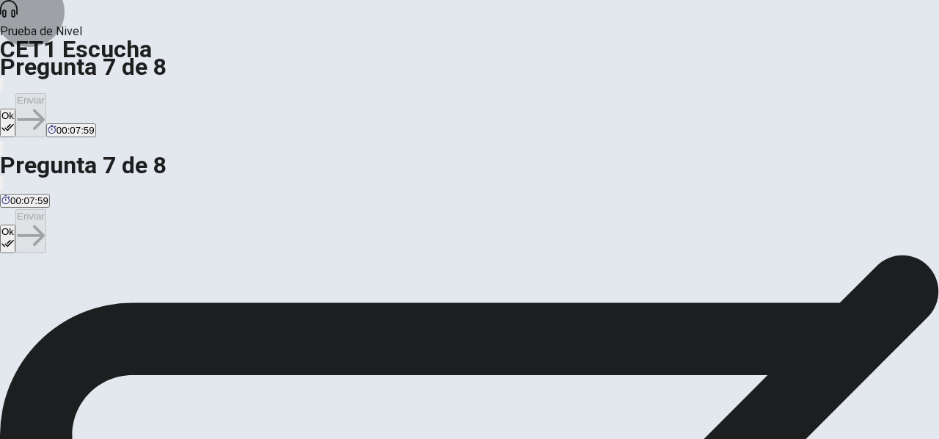
click at [15, 109] on button "Ok" at bounding box center [7, 123] width 15 height 29
click at [46, 93] on button "Enviar" at bounding box center [30, 115] width 31 height 44
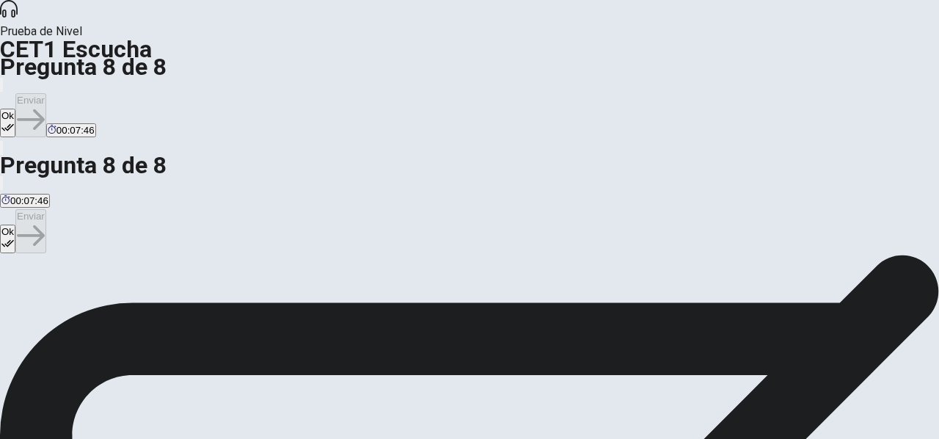
click at [15, 109] on button "Ok" at bounding box center [7, 123] width 15 height 29
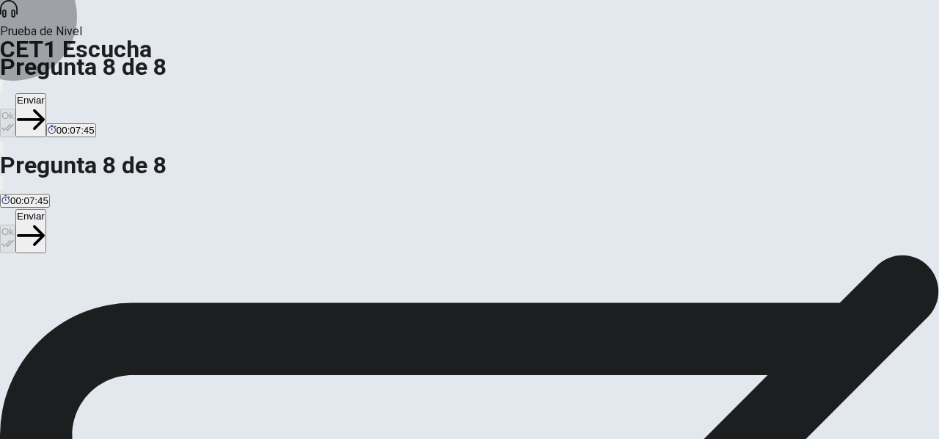
click at [46, 93] on button "Enviar" at bounding box center [30, 115] width 31 height 44
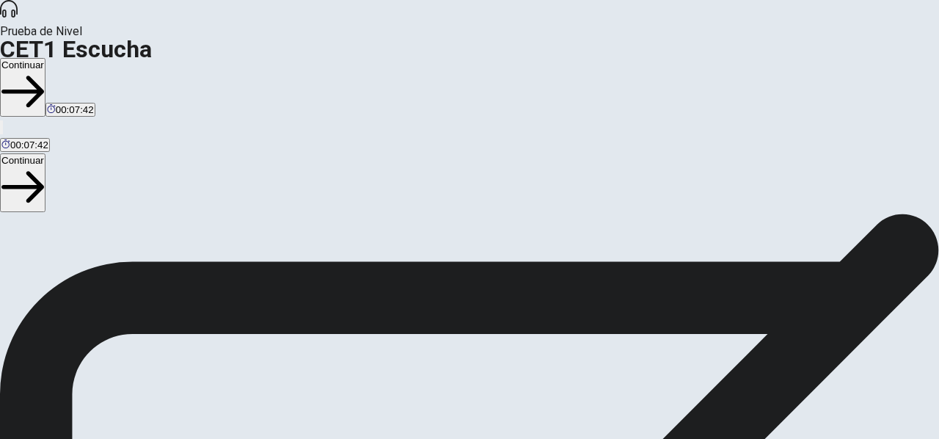
click at [46, 58] on button "Continuar" at bounding box center [23, 87] width 46 height 59
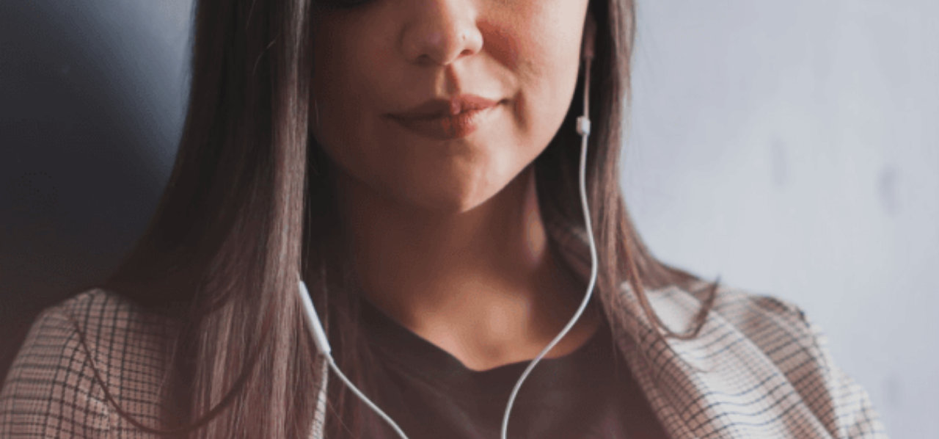
click at [46, 76] on button "Continuar" at bounding box center [23, 105] width 46 height 59
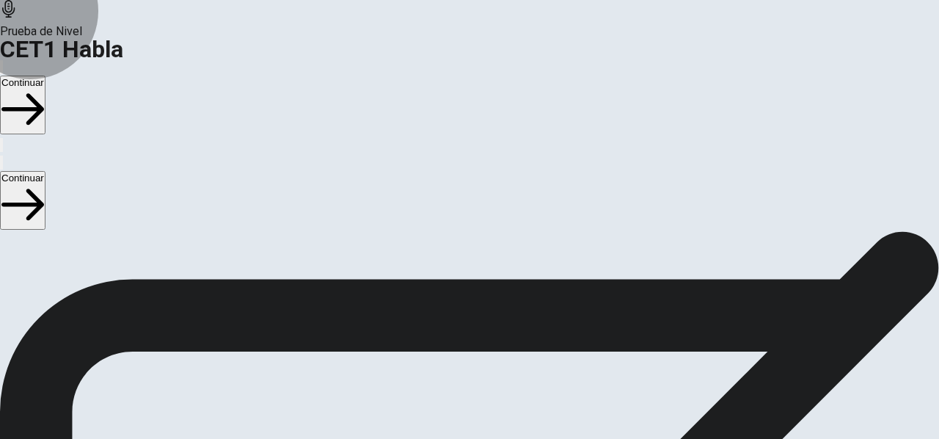
click at [46, 76] on button "Continuar" at bounding box center [23, 105] width 46 height 59
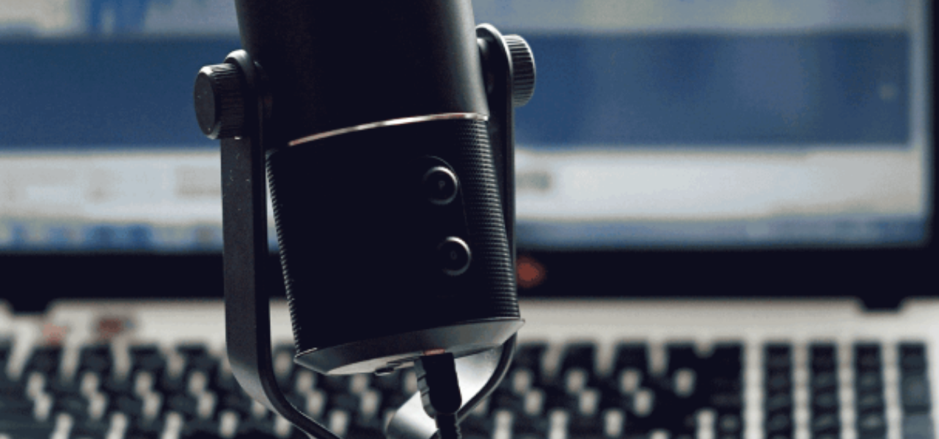
scroll to position [149, 0]
click at [46, 76] on button "Continuar" at bounding box center [23, 105] width 46 height 59
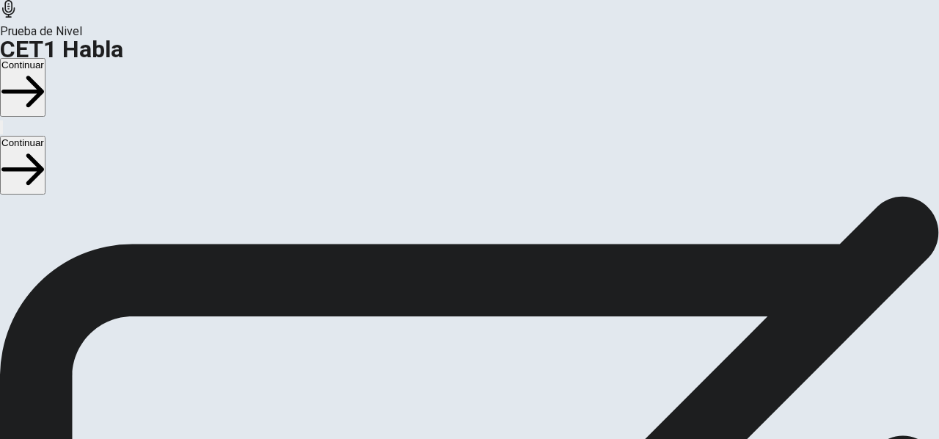
scroll to position [95, 0]
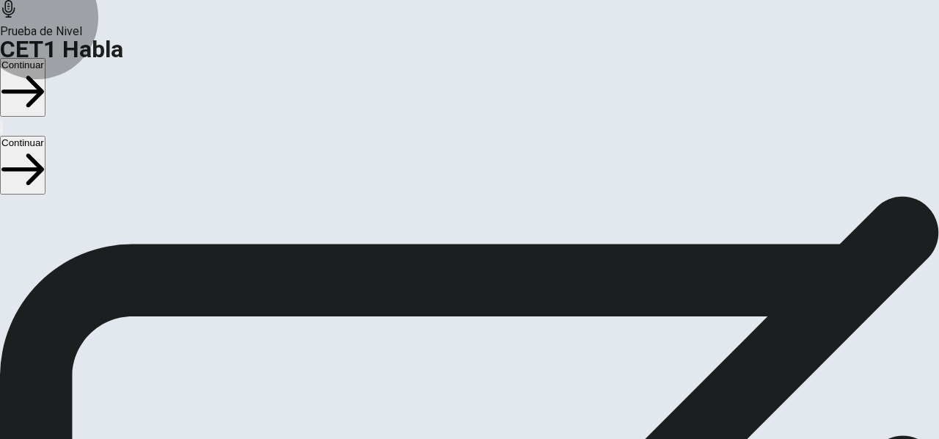
click at [46, 58] on button "Continuar" at bounding box center [23, 87] width 46 height 59
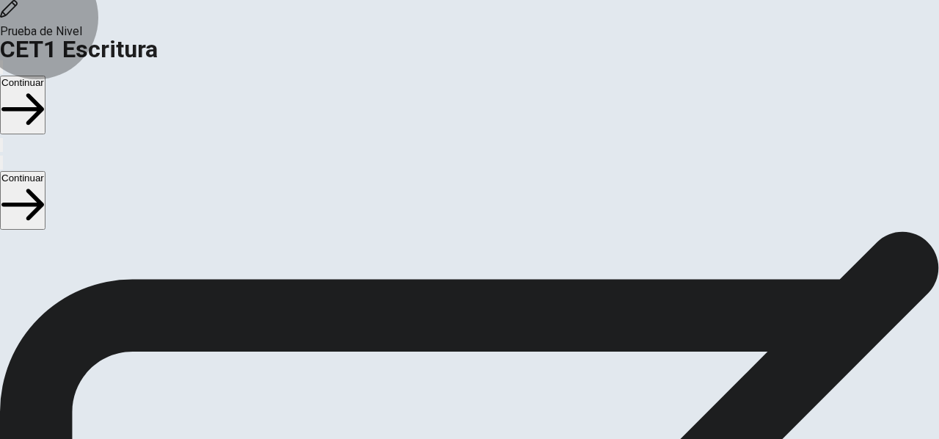
click at [46, 76] on button "Continuar" at bounding box center [23, 105] width 46 height 59
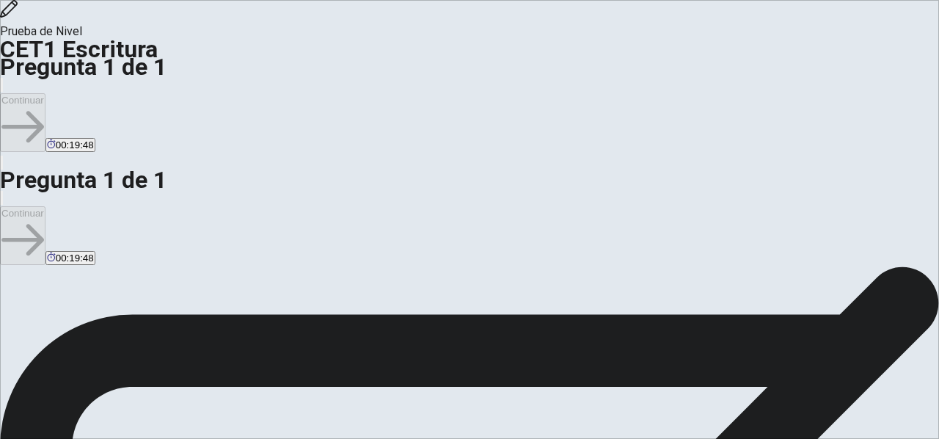
scroll to position [38, 0]
type textarea "*"
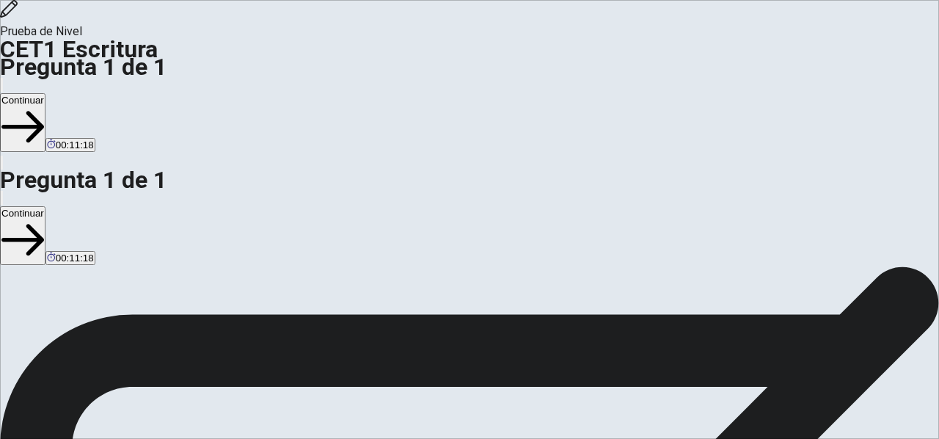
type textarea "**********"
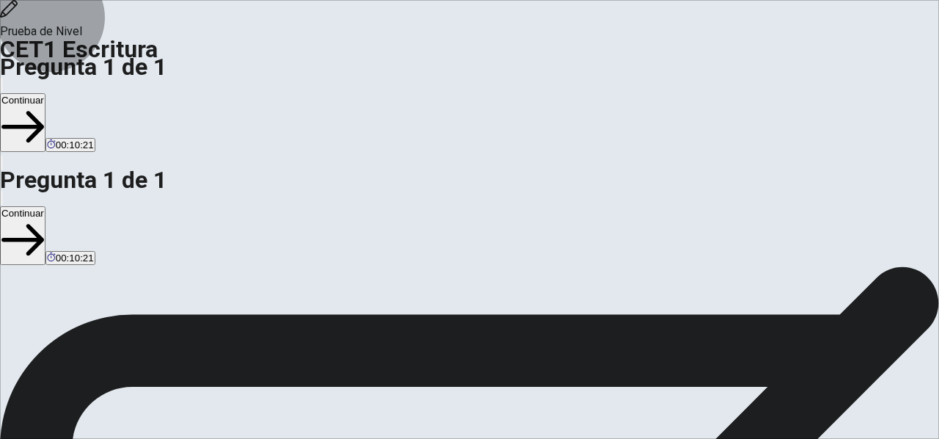
click at [46, 93] on button "Continuar" at bounding box center [23, 122] width 46 height 59
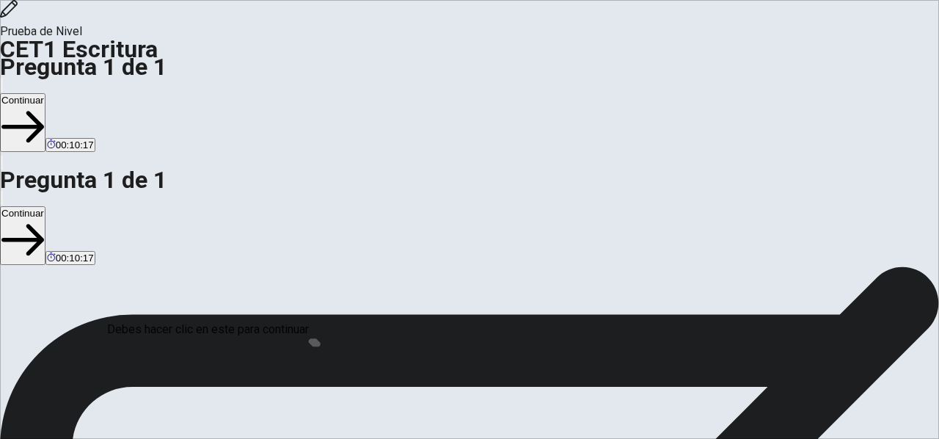
scroll to position [132, 0]
